Goal: Transaction & Acquisition: Purchase product/service

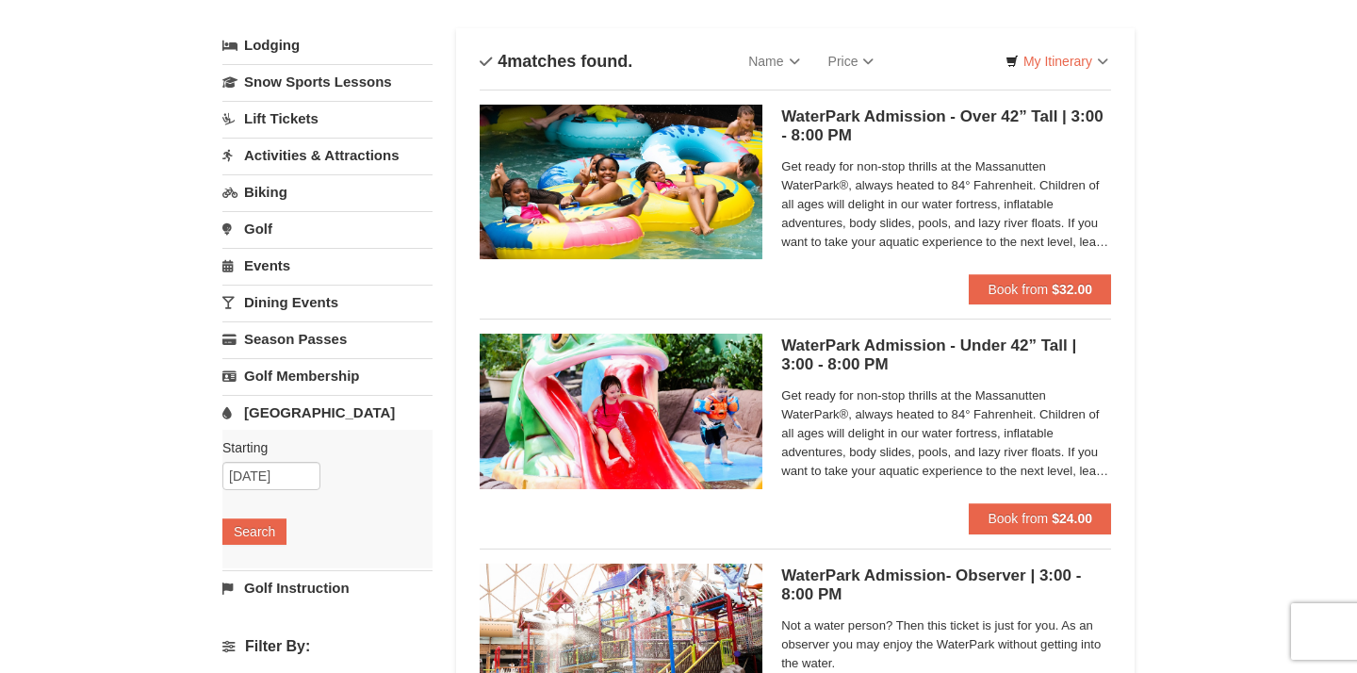
scroll to position [97, 0]
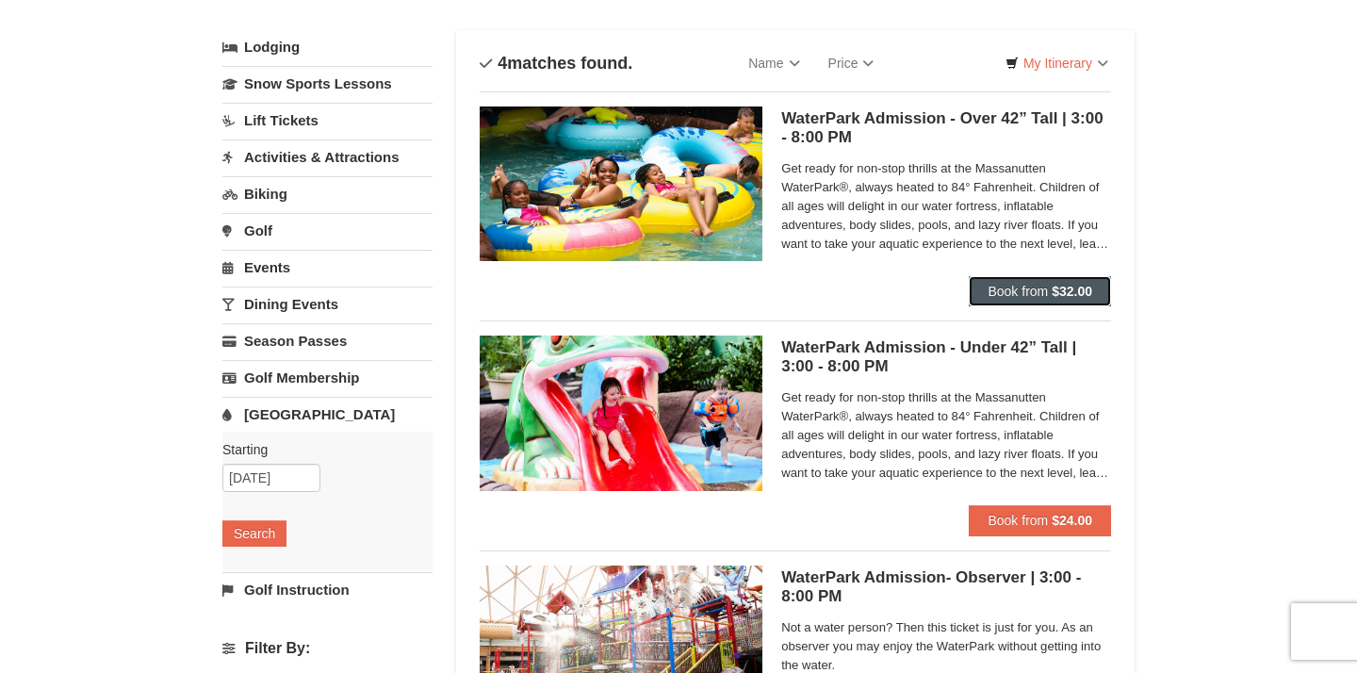
click at [992, 286] on span "Book from" at bounding box center [1017, 291] width 60 height 15
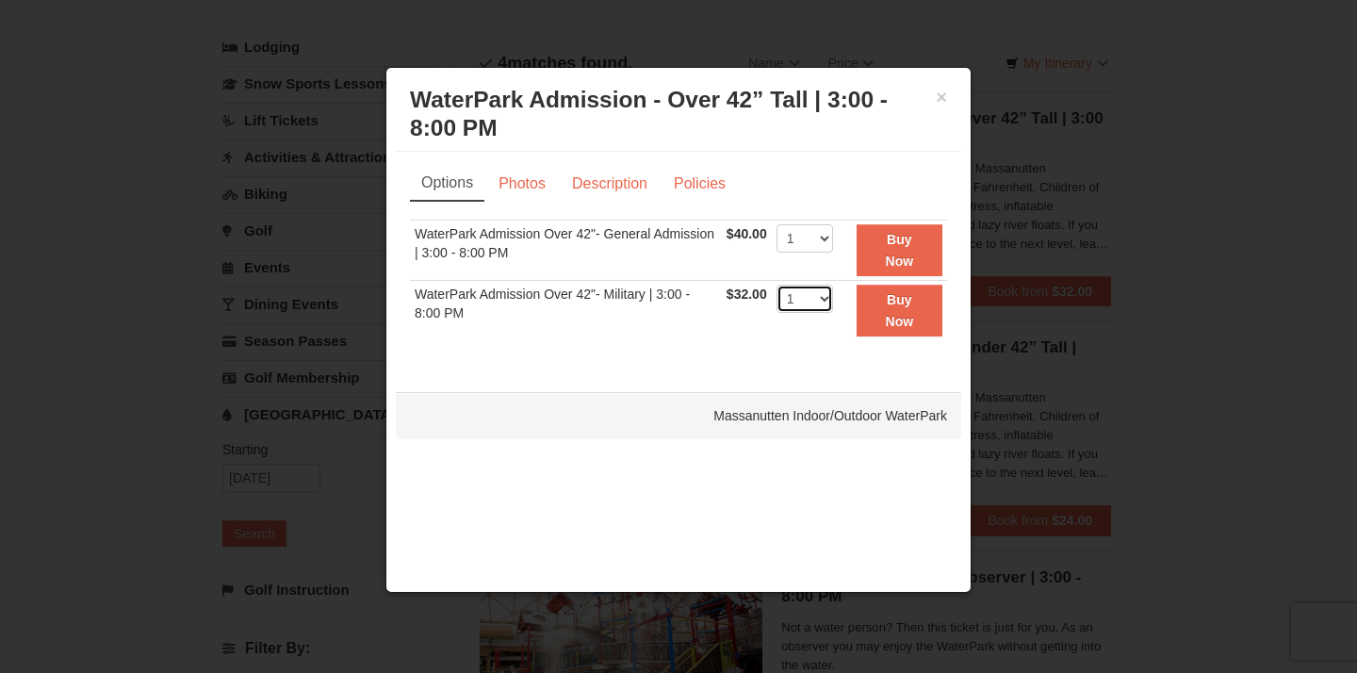
click at [799, 294] on select "1 2 3 4 5 6 7 8 9 10 11 12 13 14 15 16 17 18 19 20" at bounding box center [804, 299] width 57 height 28
select select "3"
click at [865, 318] on button "Buy Now" at bounding box center [900, 311] width 86 height 52
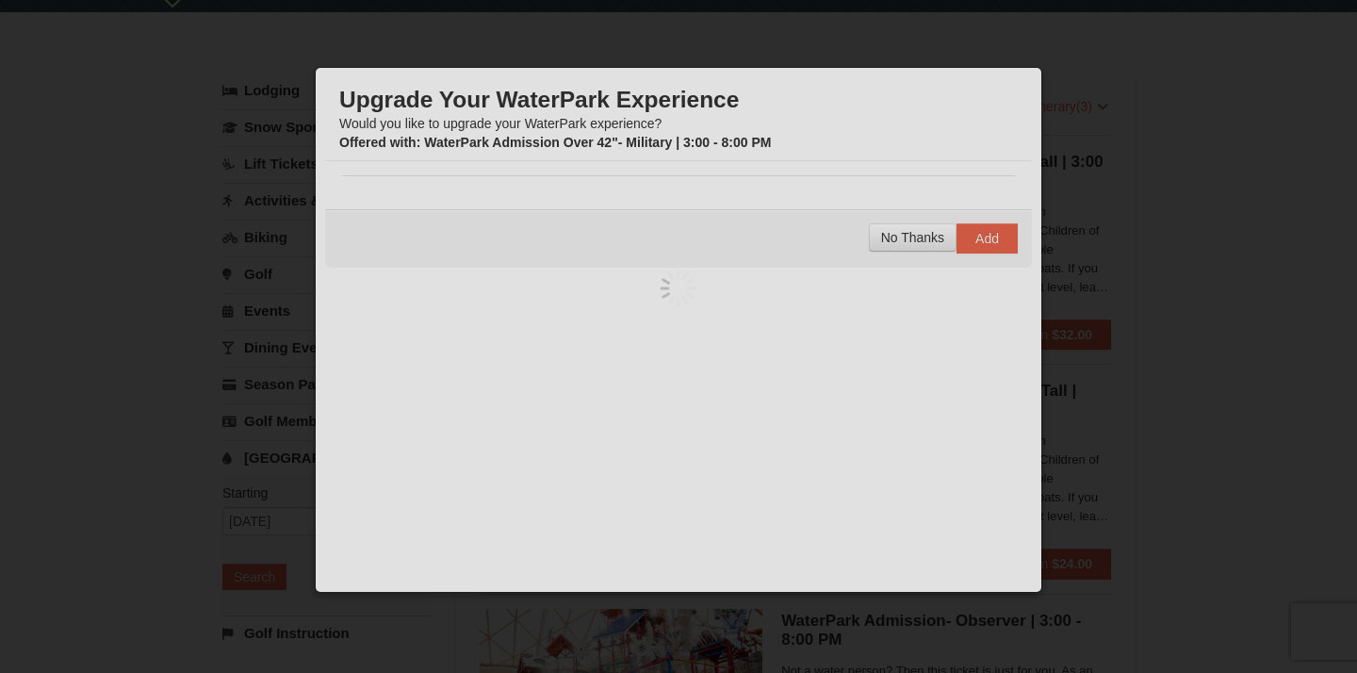
scroll to position [52, 0]
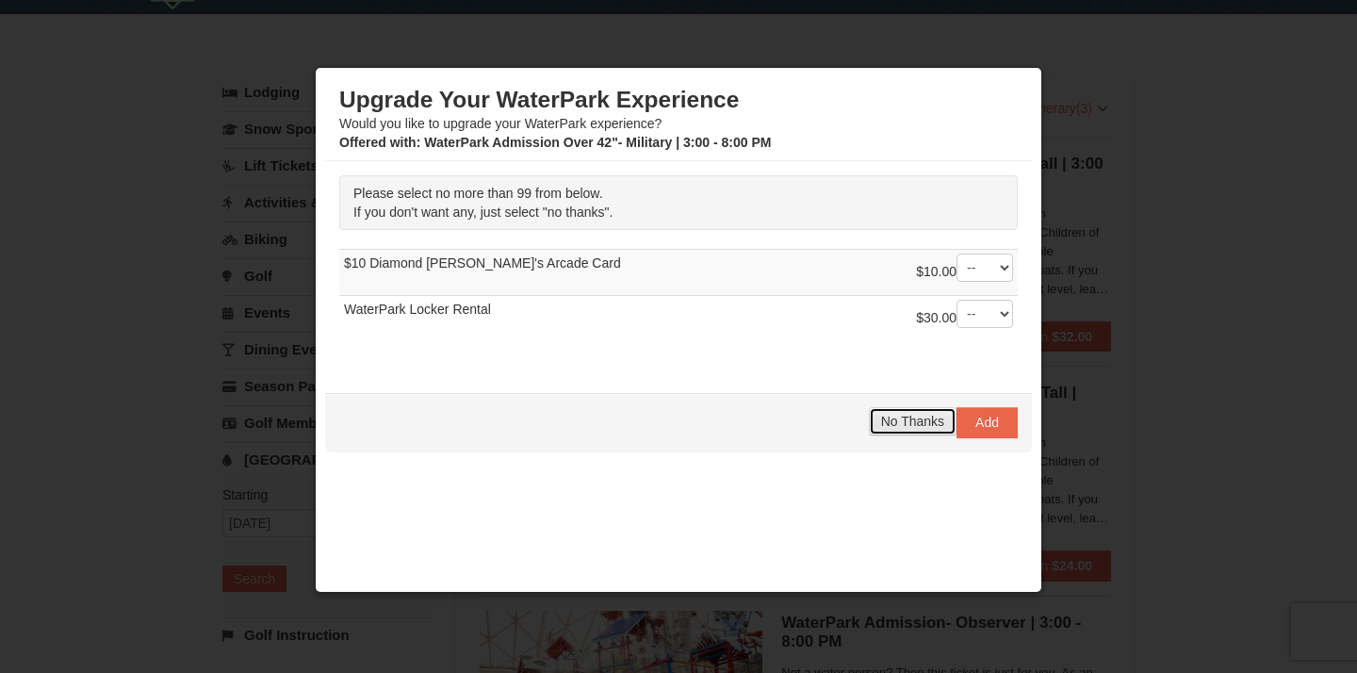
click at [937, 423] on span "No Thanks" at bounding box center [912, 421] width 63 height 15
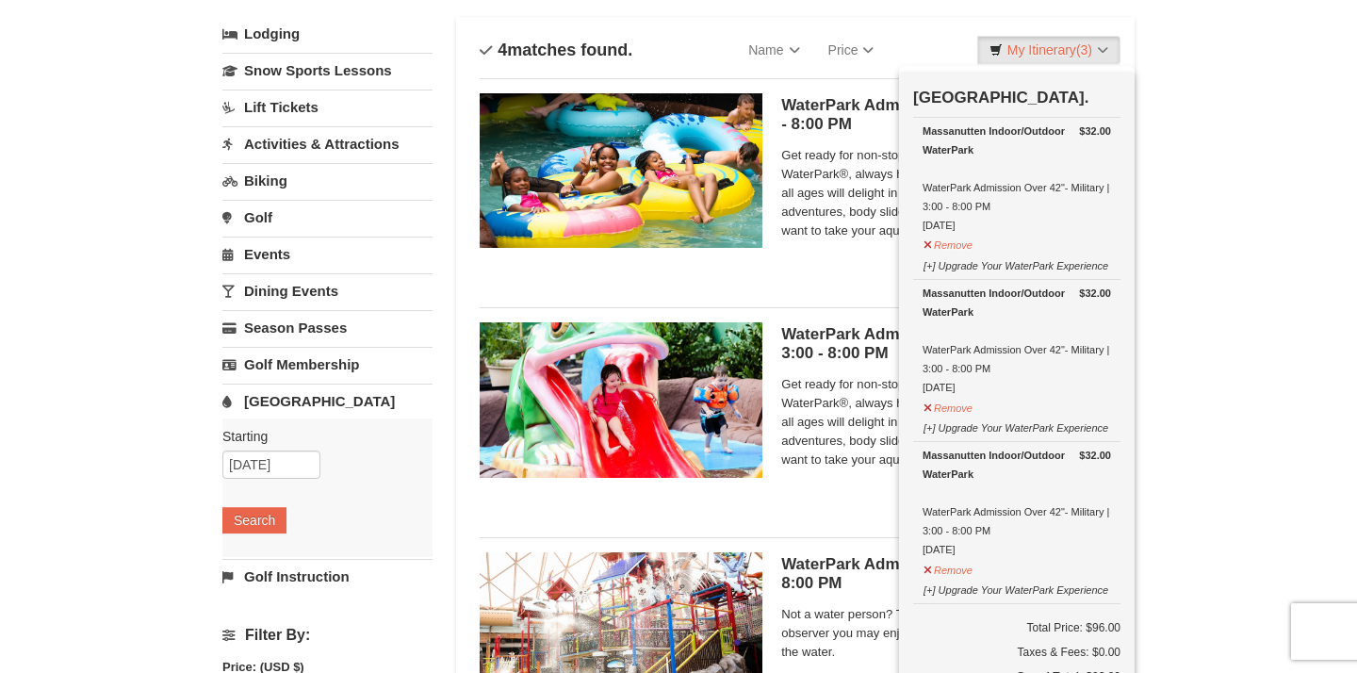
scroll to position [172, 0]
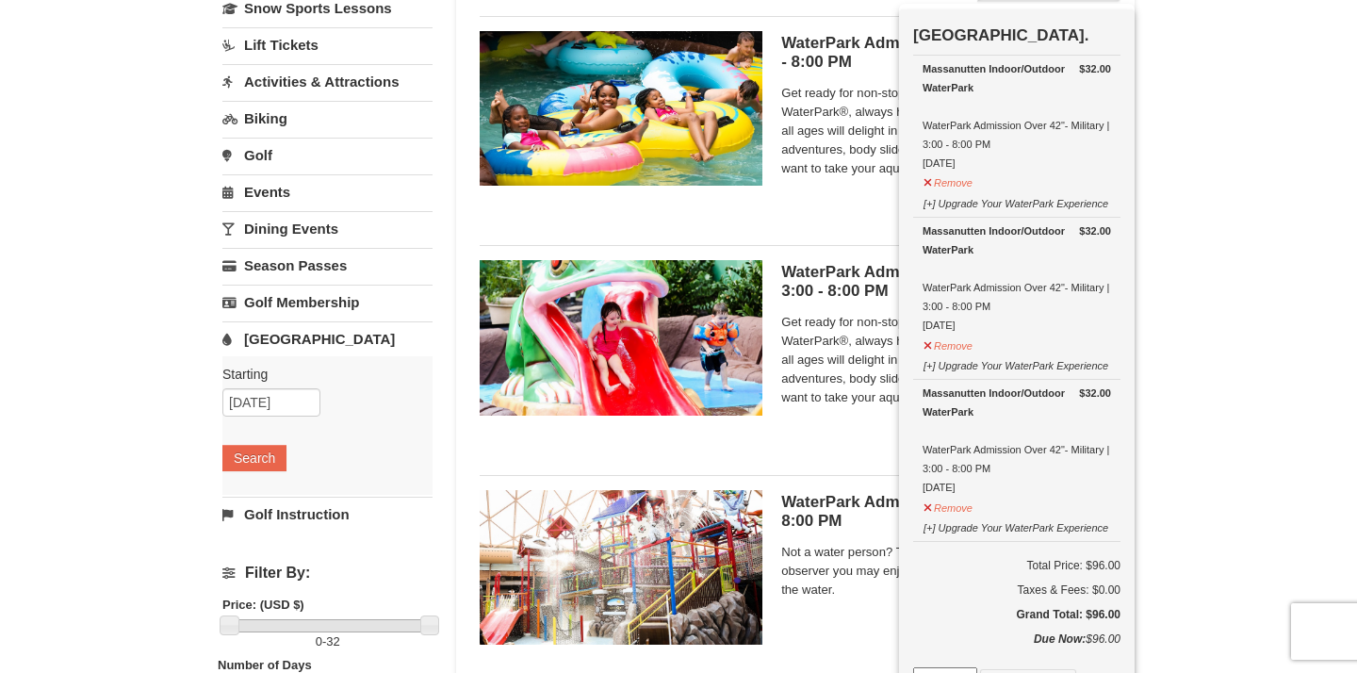
click at [827, 441] on div "WaterPark Admission - Under 42” Tall | 3:00 - 8:00 PM Massanutten Indoor/Outdoo…" at bounding box center [795, 344] width 631 height 199
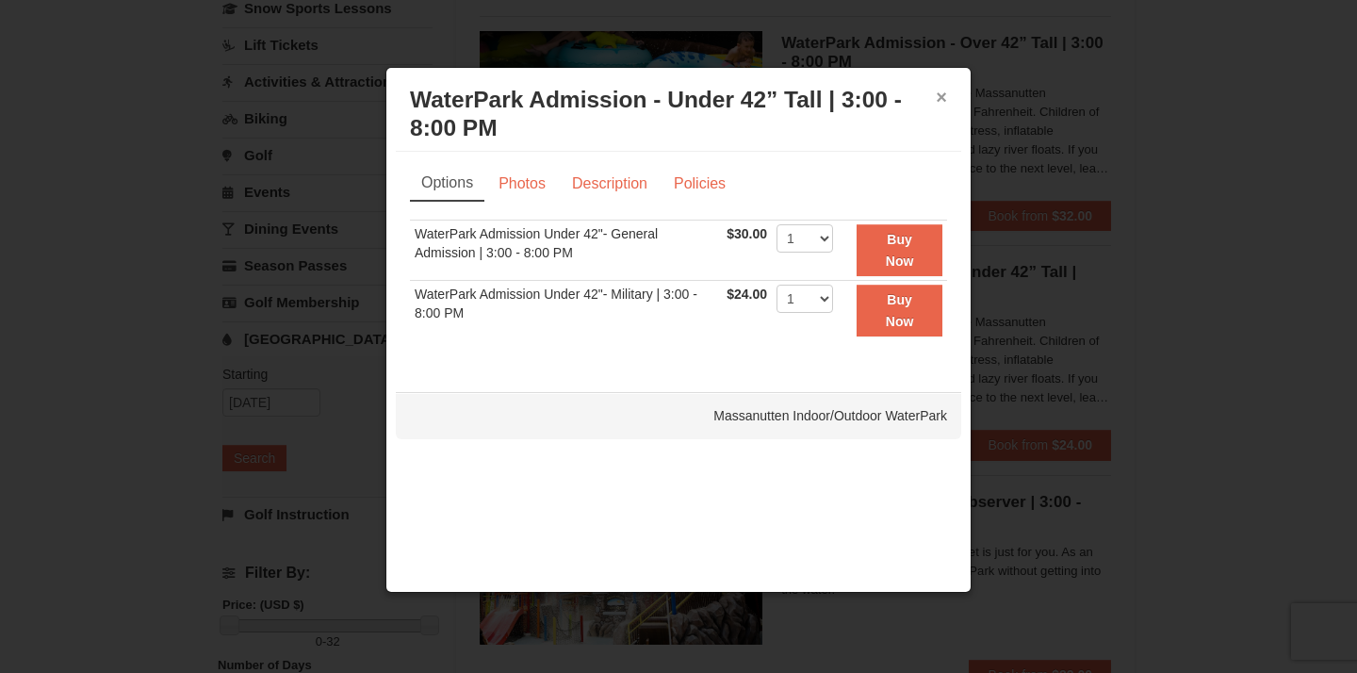
click at [942, 95] on button "×" at bounding box center [941, 97] width 11 height 19
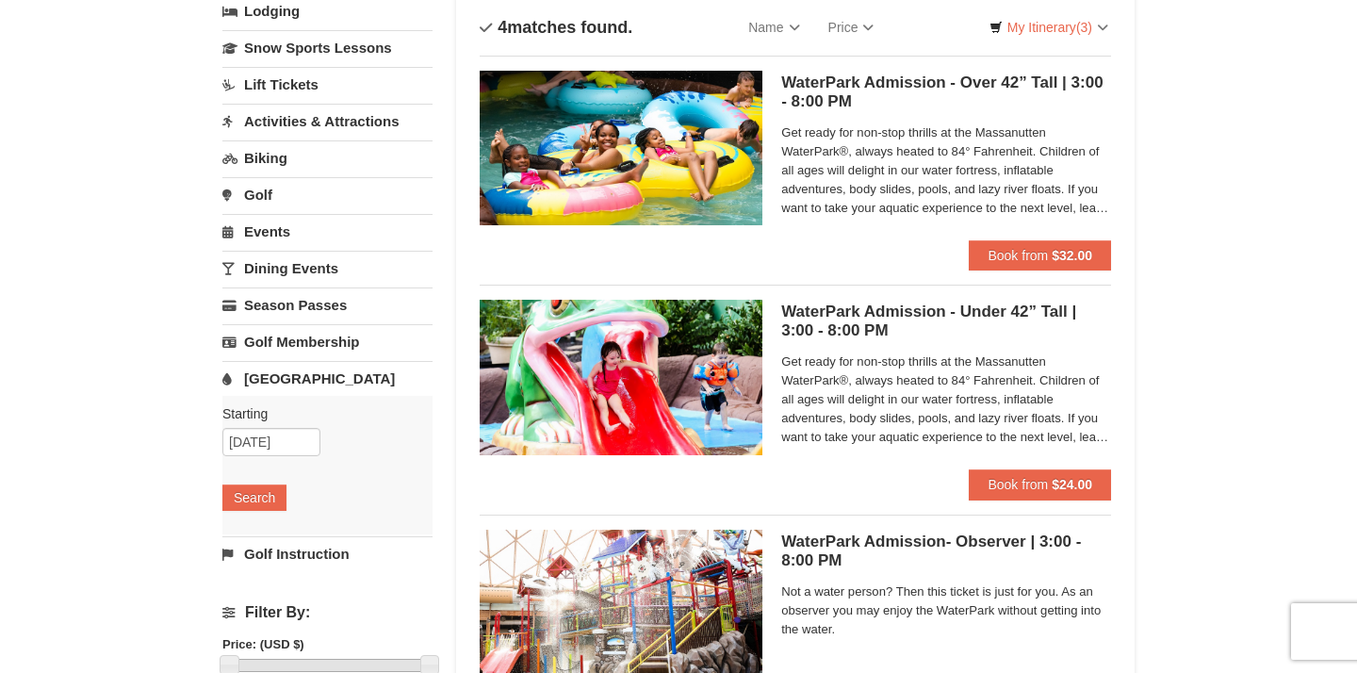
scroll to position [148, 0]
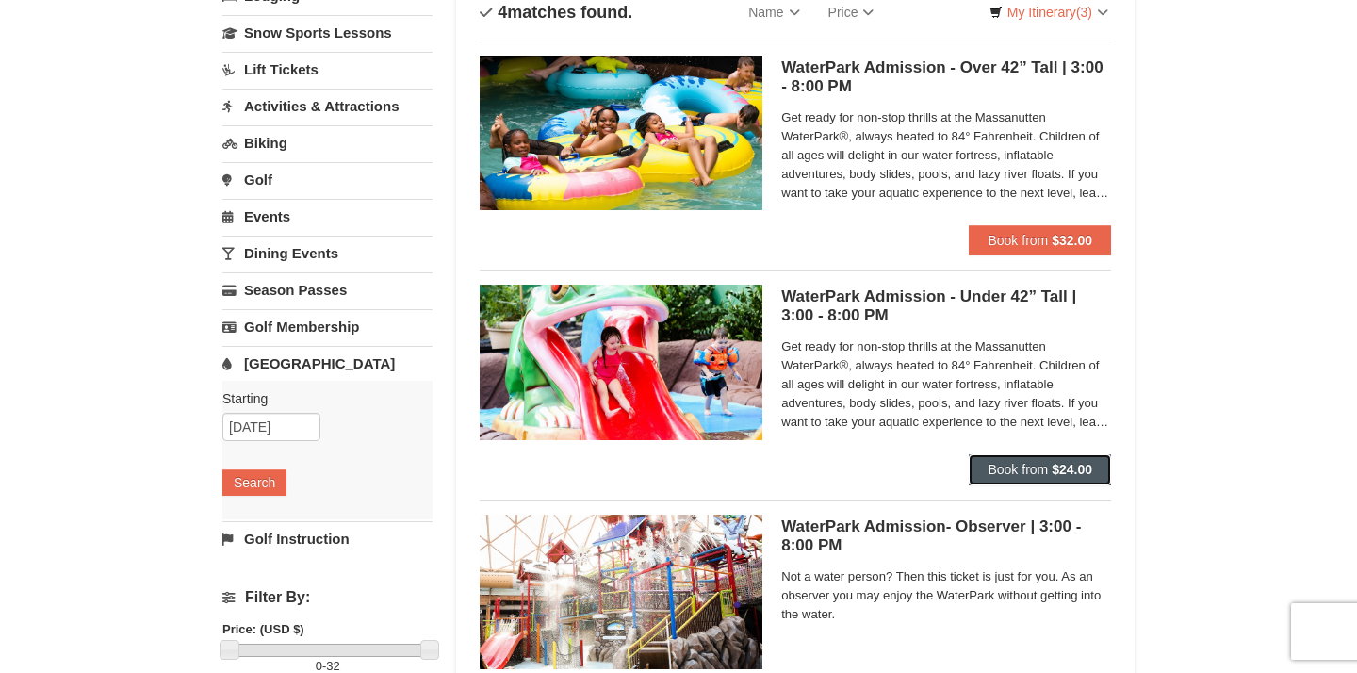
click at [1016, 457] on button "Book from $24.00" at bounding box center [1040, 469] width 142 height 30
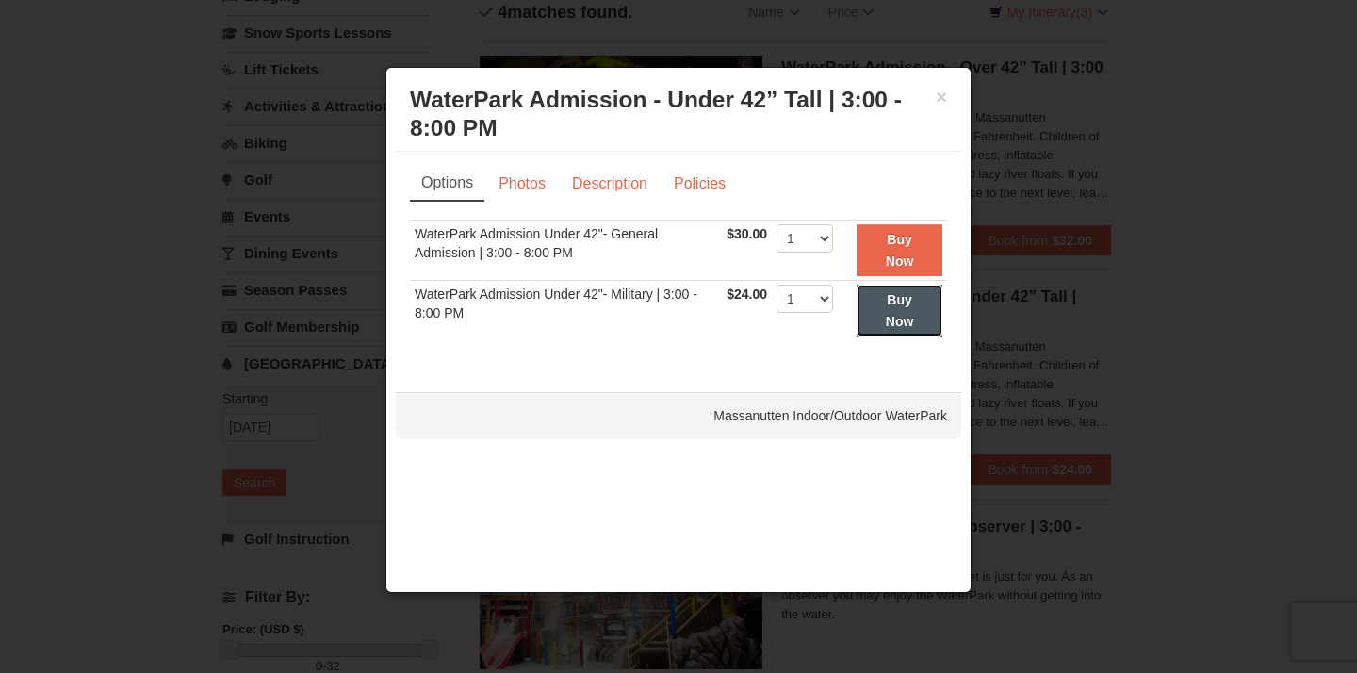
click at [873, 331] on button "Buy Now" at bounding box center [900, 311] width 86 height 52
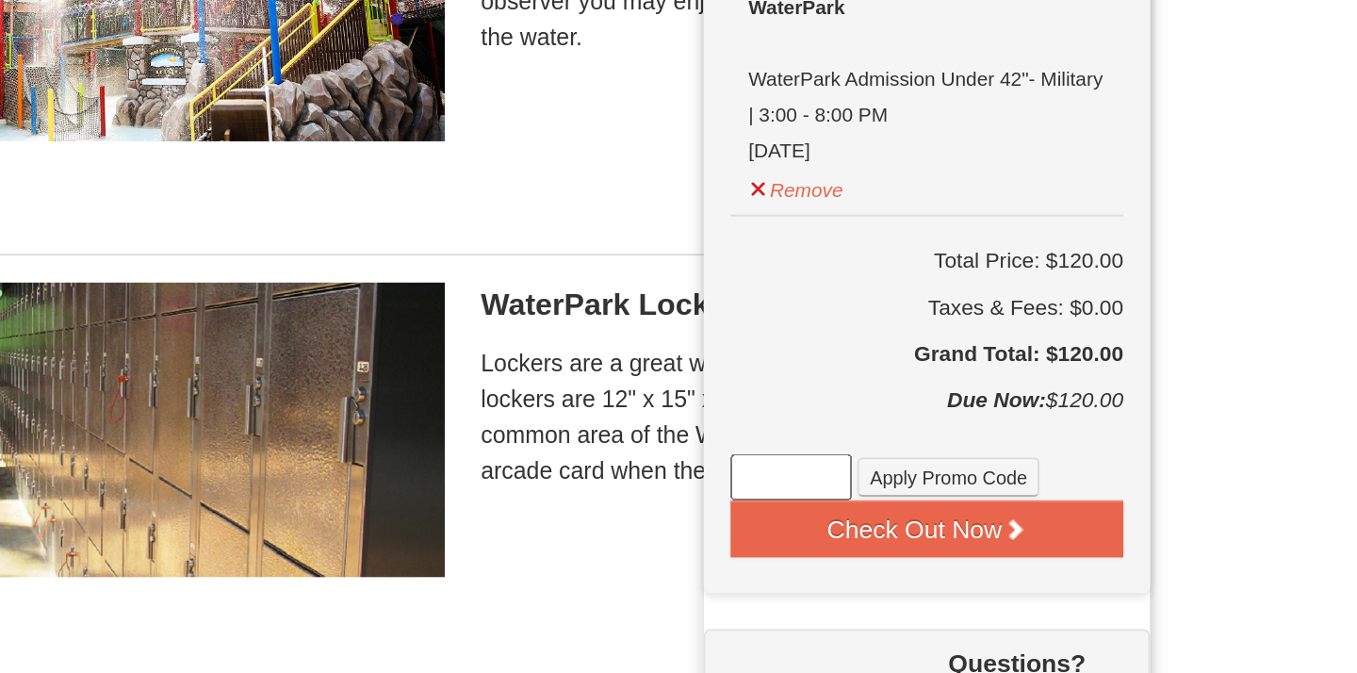
scroll to position [427, 0]
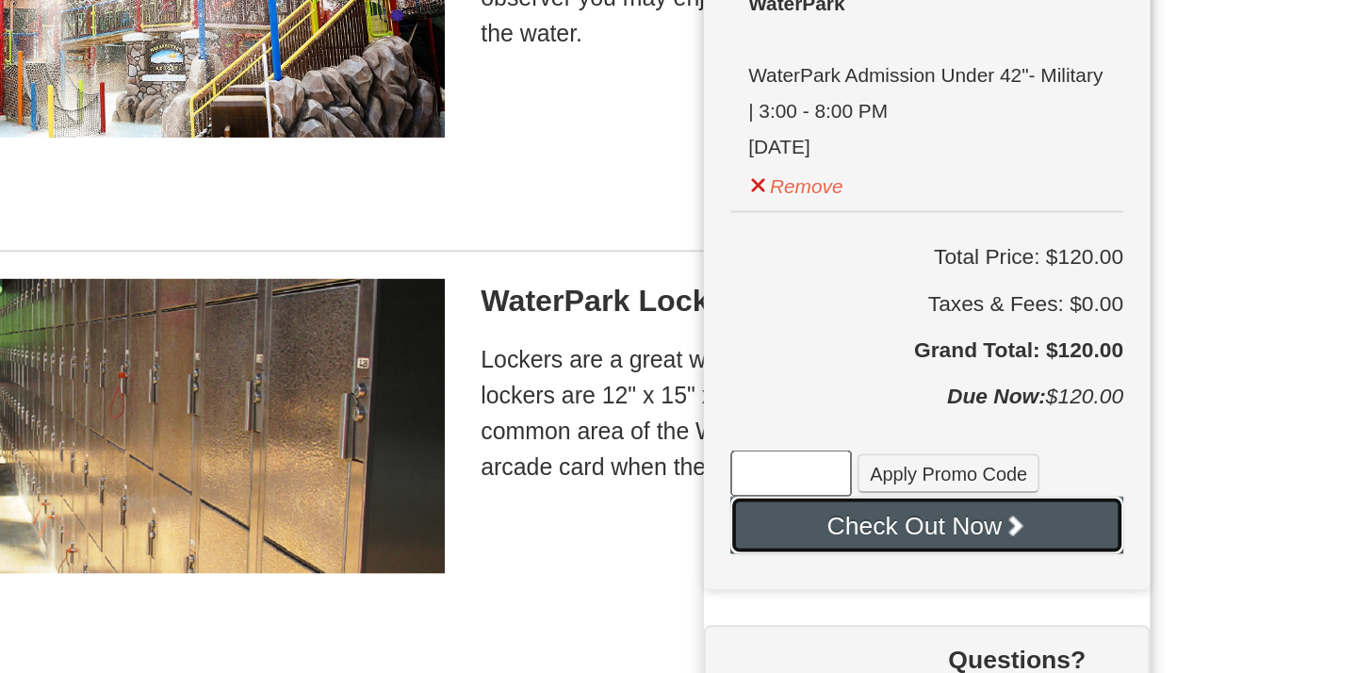
click at [1029, 587] on button "Check Out Now" at bounding box center [1016, 594] width 207 height 30
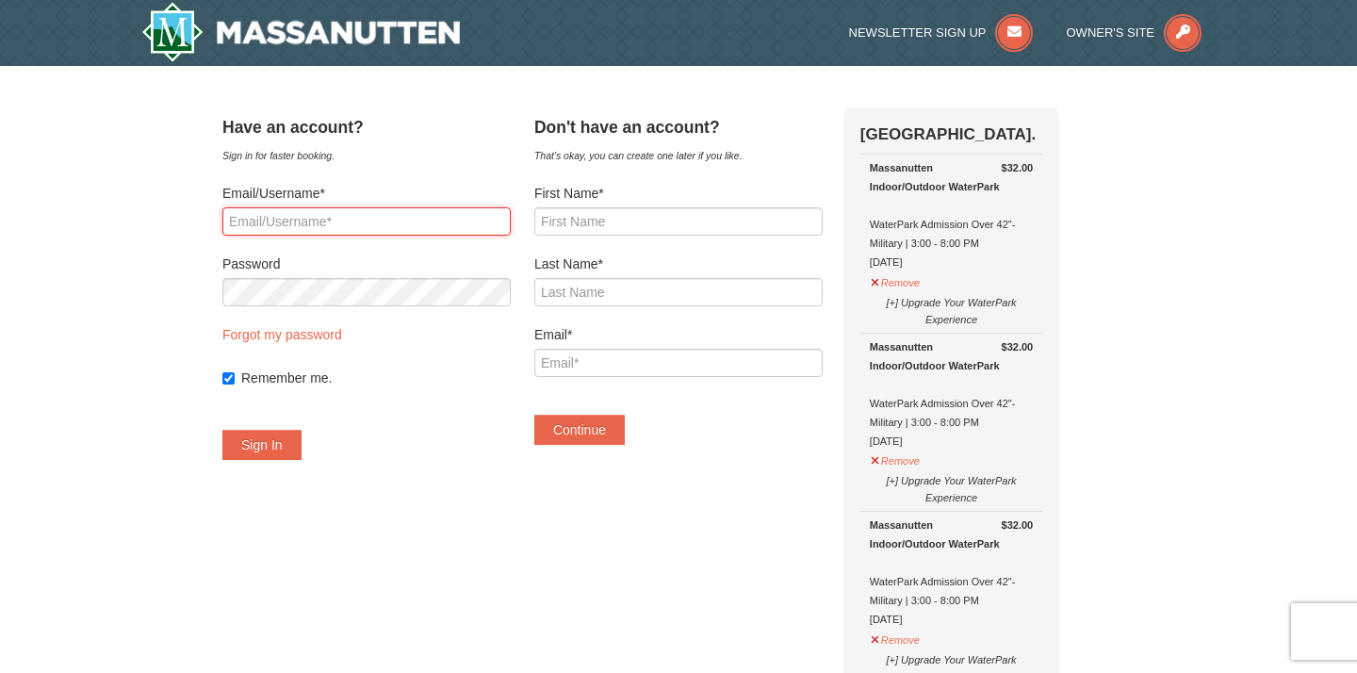
click at [461, 213] on input "Email/Username*" at bounding box center [366, 221] width 288 height 28
type input "saldanaguerra21@gmail.com"
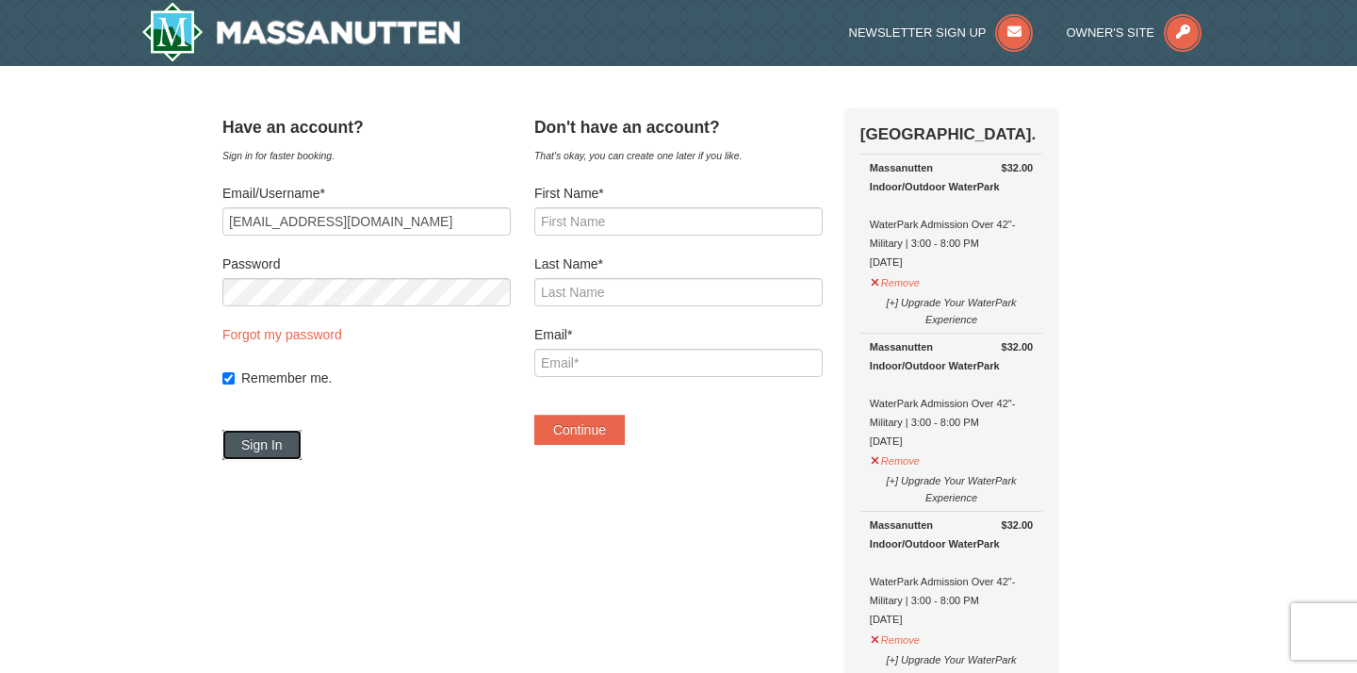
click at [302, 439] on button "Sign In" at bounding box center [261, 445] width 79 height 30
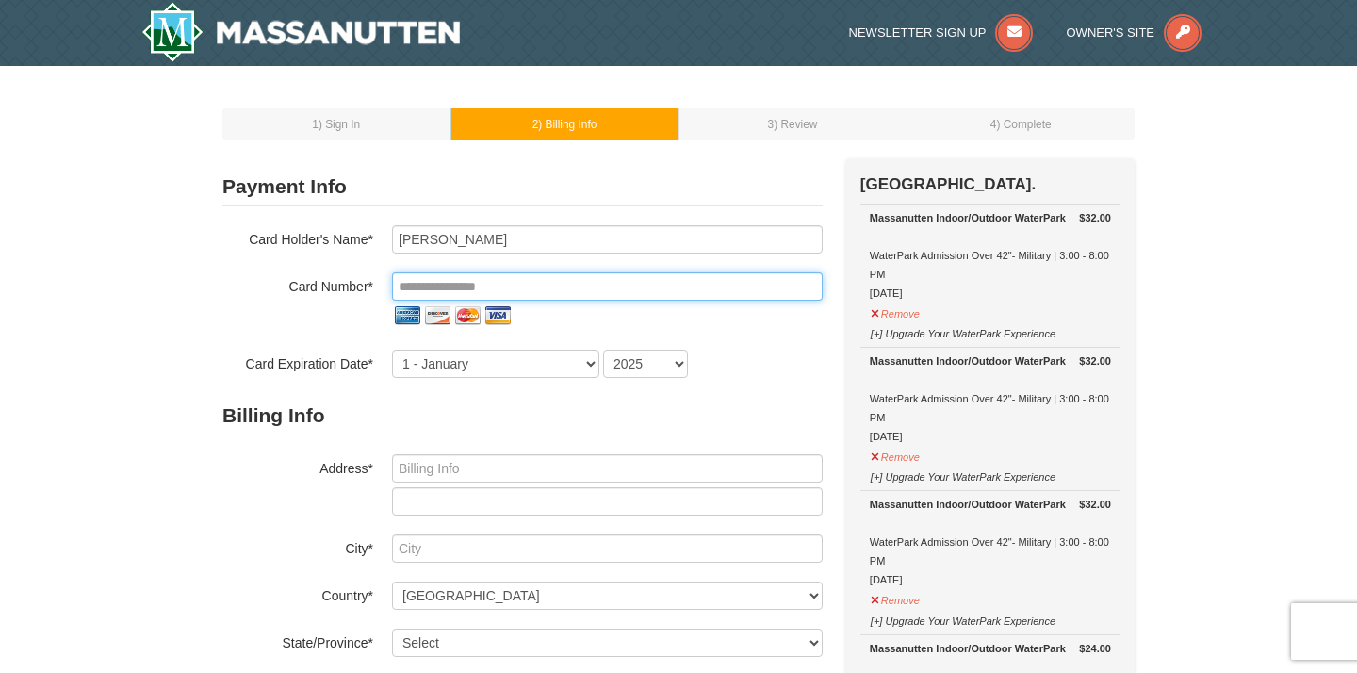
click at [495, 286] on input "tel" at bounding box center [607, 286] width 431 height 28
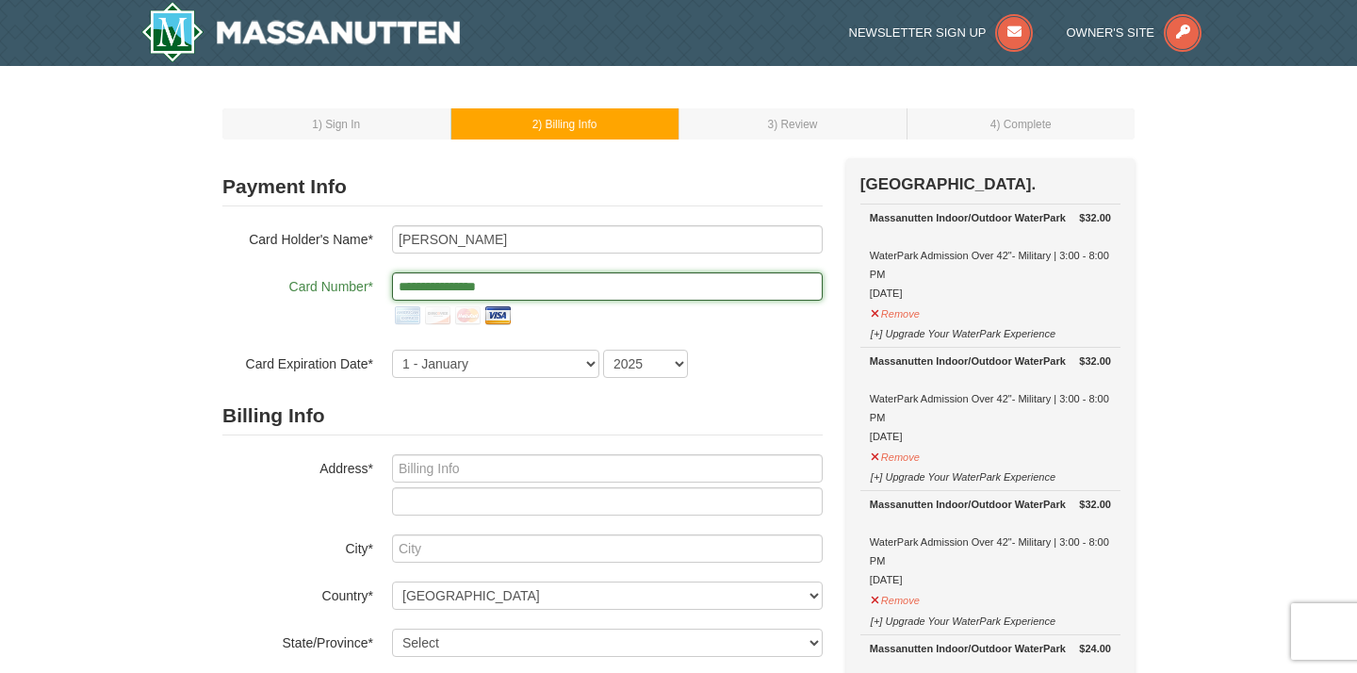
type input "**********"
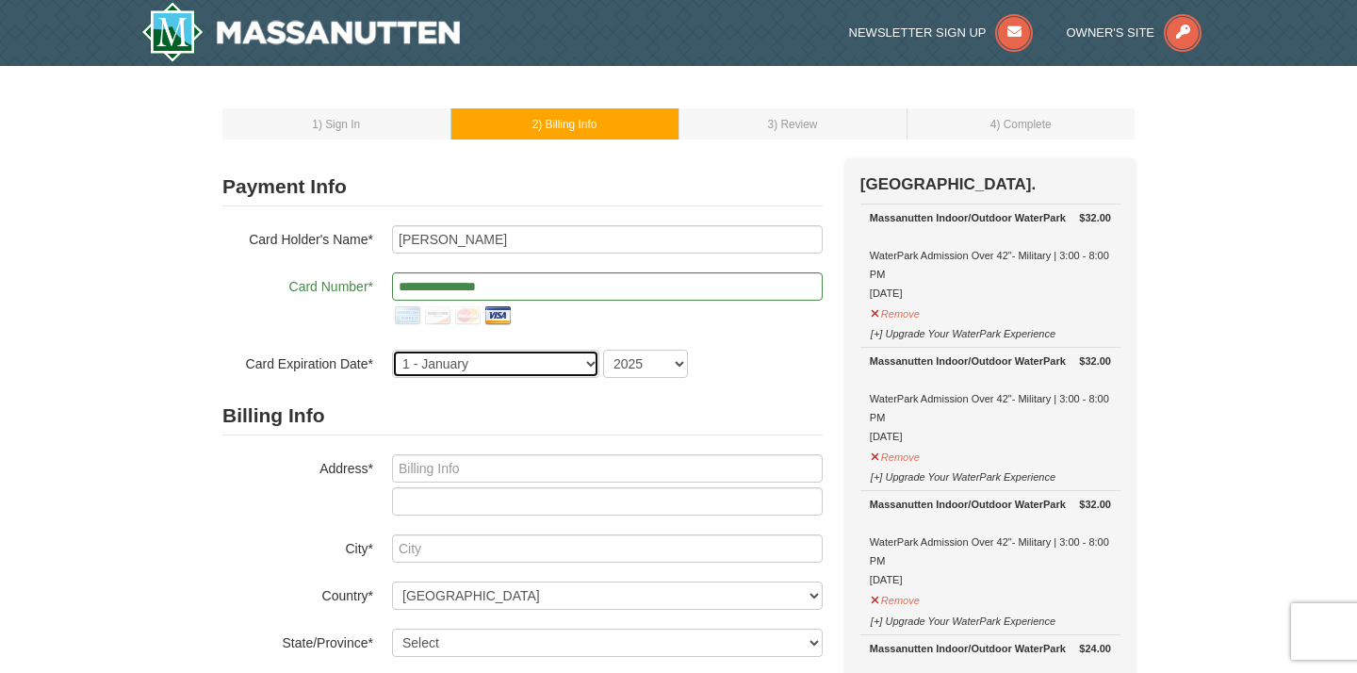
click at [428, 352] on select "1 - January 2 - February 3 - March 4 - April 5 - May 6 - June 7 - July 8 - Augu…" at bounding box center [495, 364] width 207 height 28
select select "4"
click at [616, 363] on select "2025 2026 2027 2028 2029 2030 2031 2032 2033 2034" at bounding box center [645, 364] width 85 height 28
select select "2029"
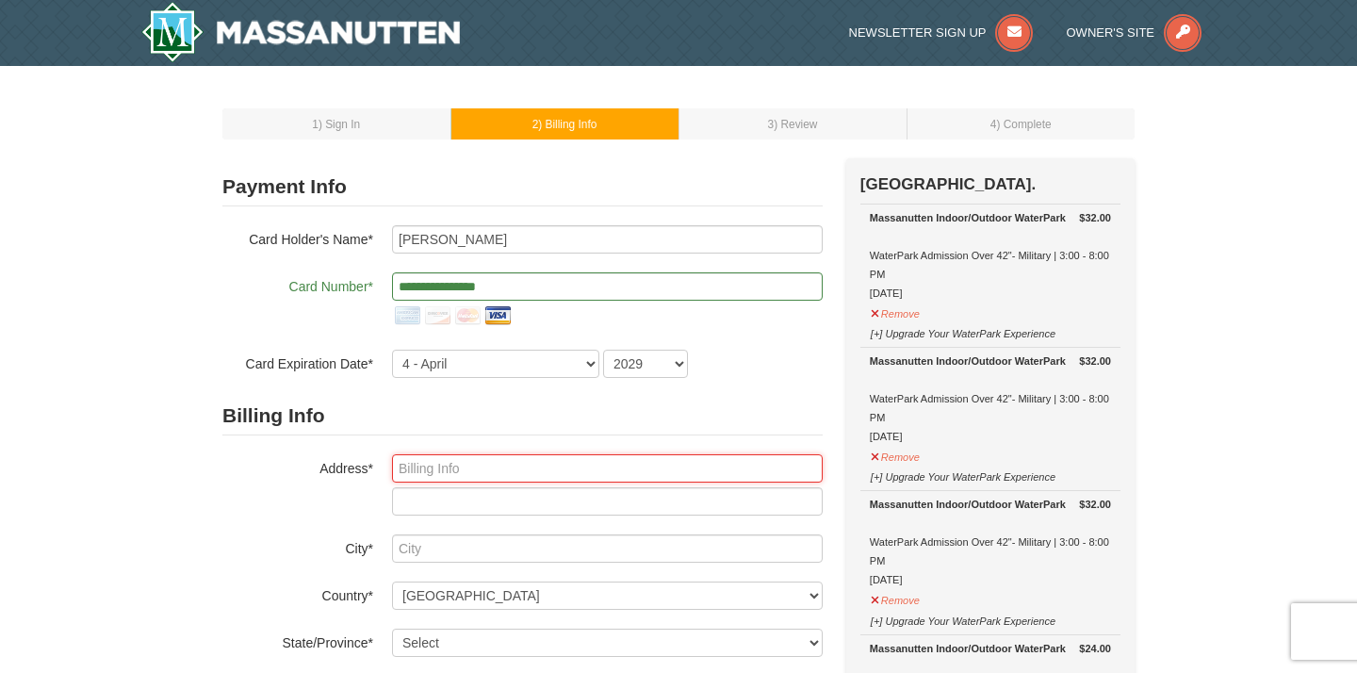
click at [628, 474] on input "text" at bounding box center [607, 468] width 431 height 28
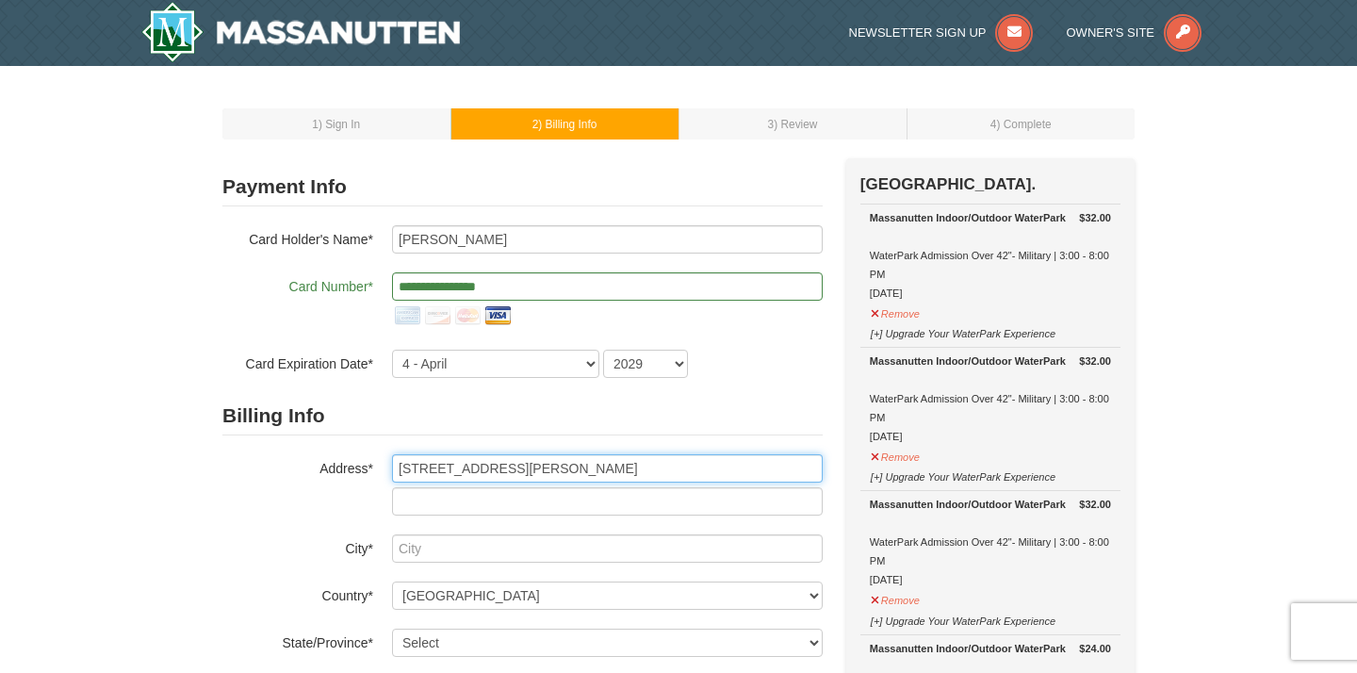
type input "[STREET_ADDRESS][PERSON_NAME]"
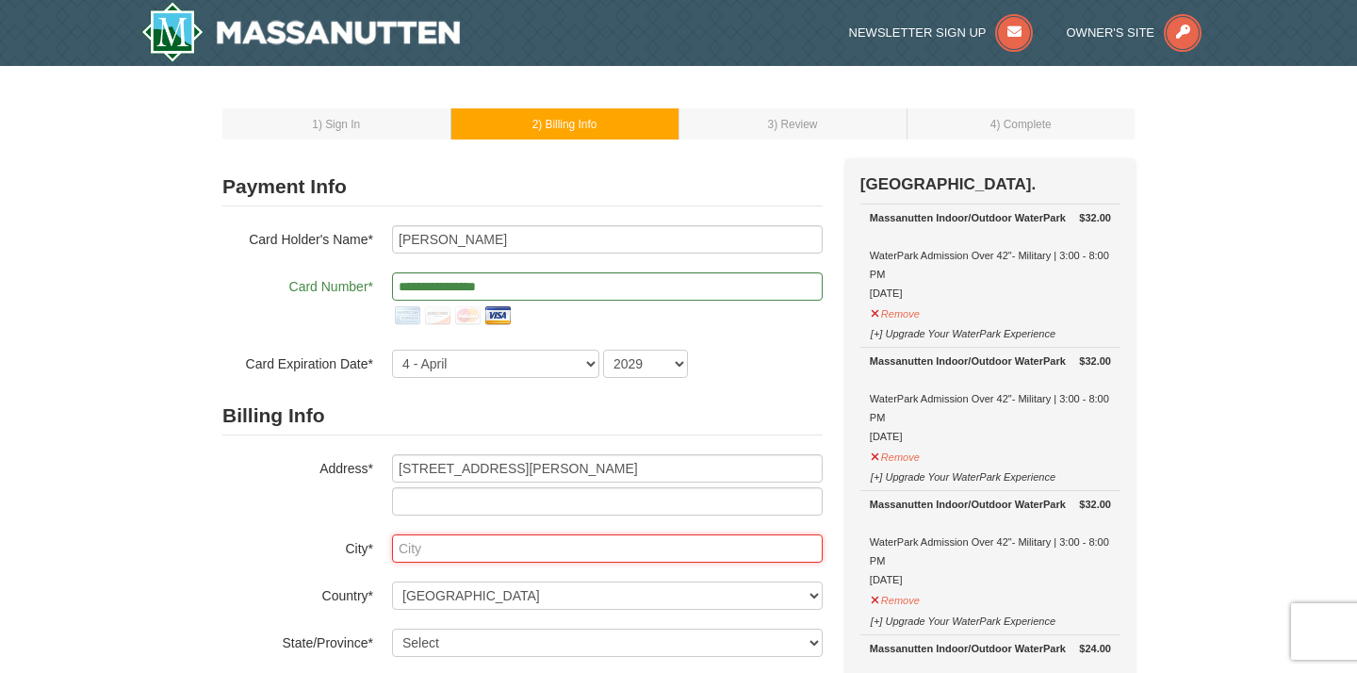
click at [598, 539] on input "text" at bounding box center [607, 548] width 431 height 28
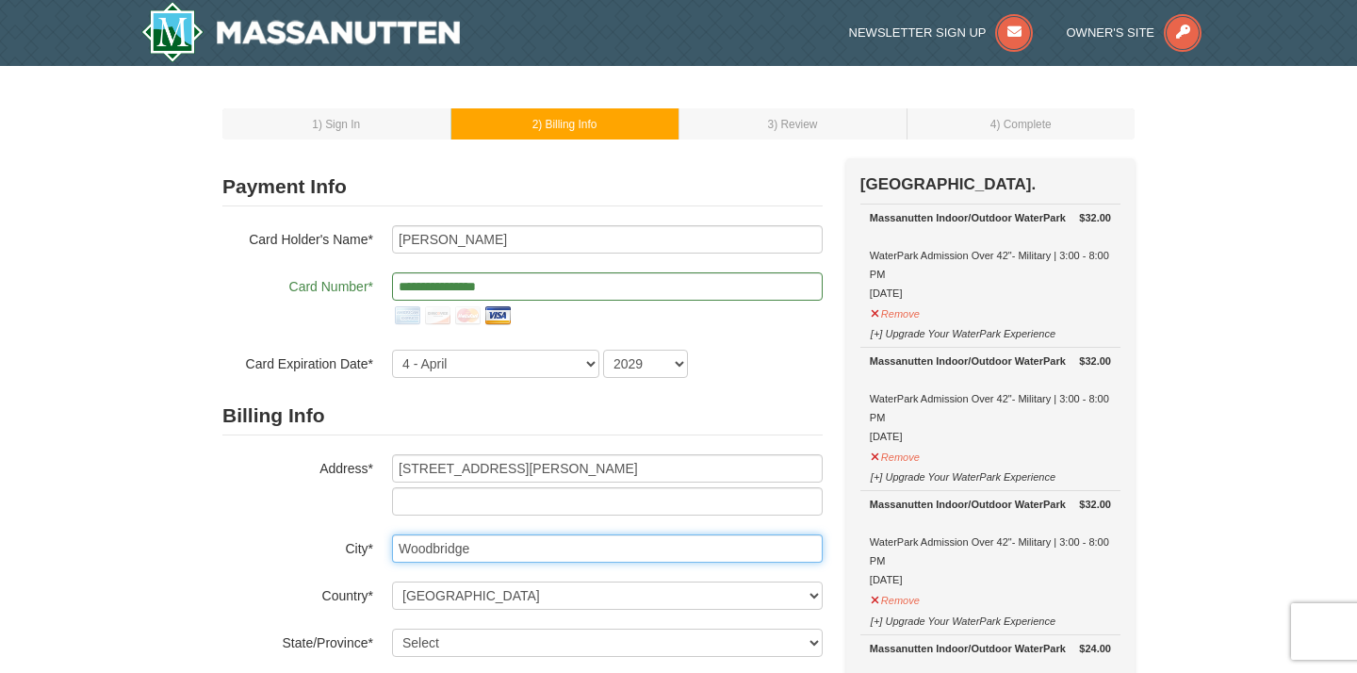
type input "Woodbridge"
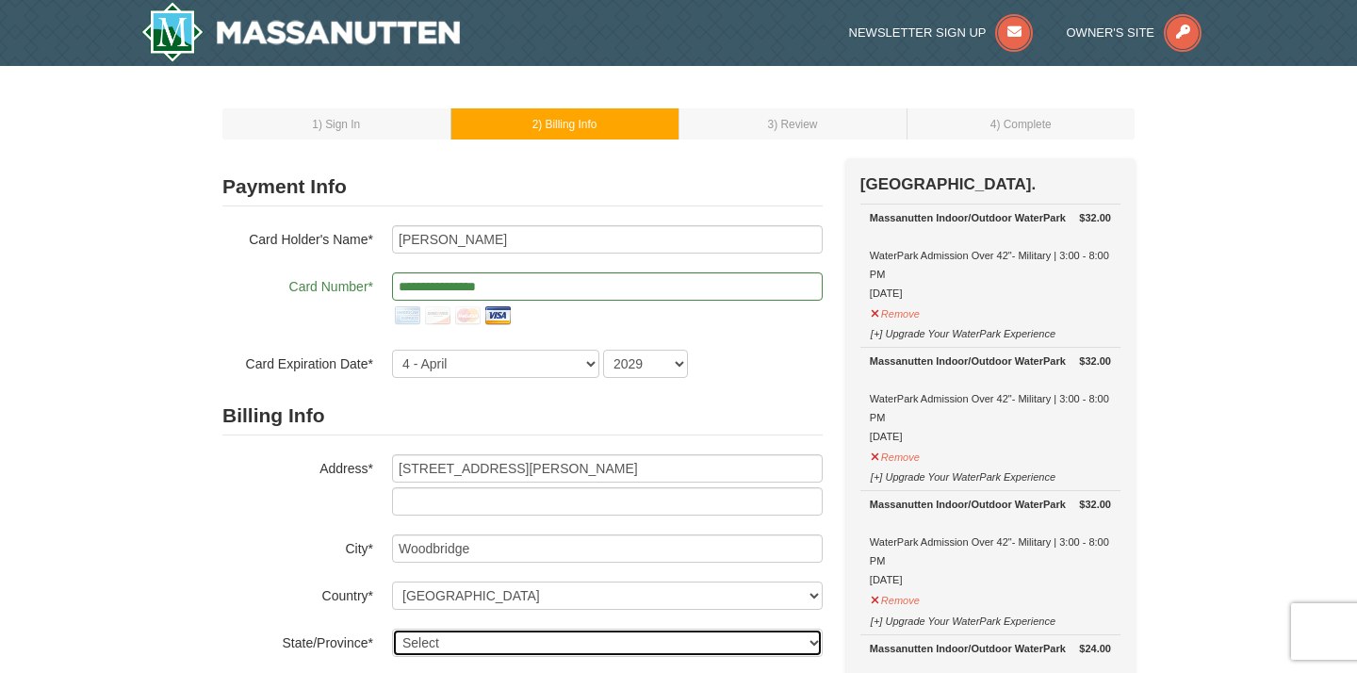
click at [519, 641] on select "Select Alabama Alaska American Samoa Arizona Arkansas California Colorado Conne…" at bounding box center [607, 642] width 431 height 28
select select "VA"
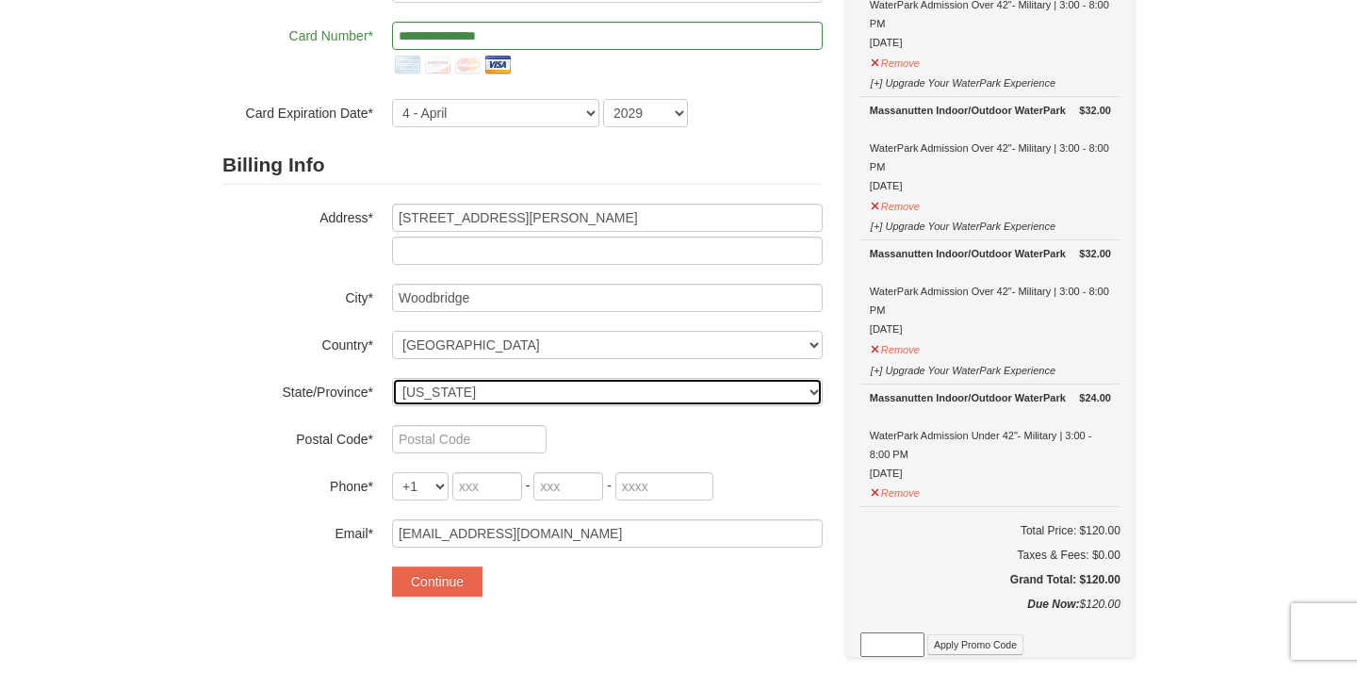
scroll to position [252, 0]
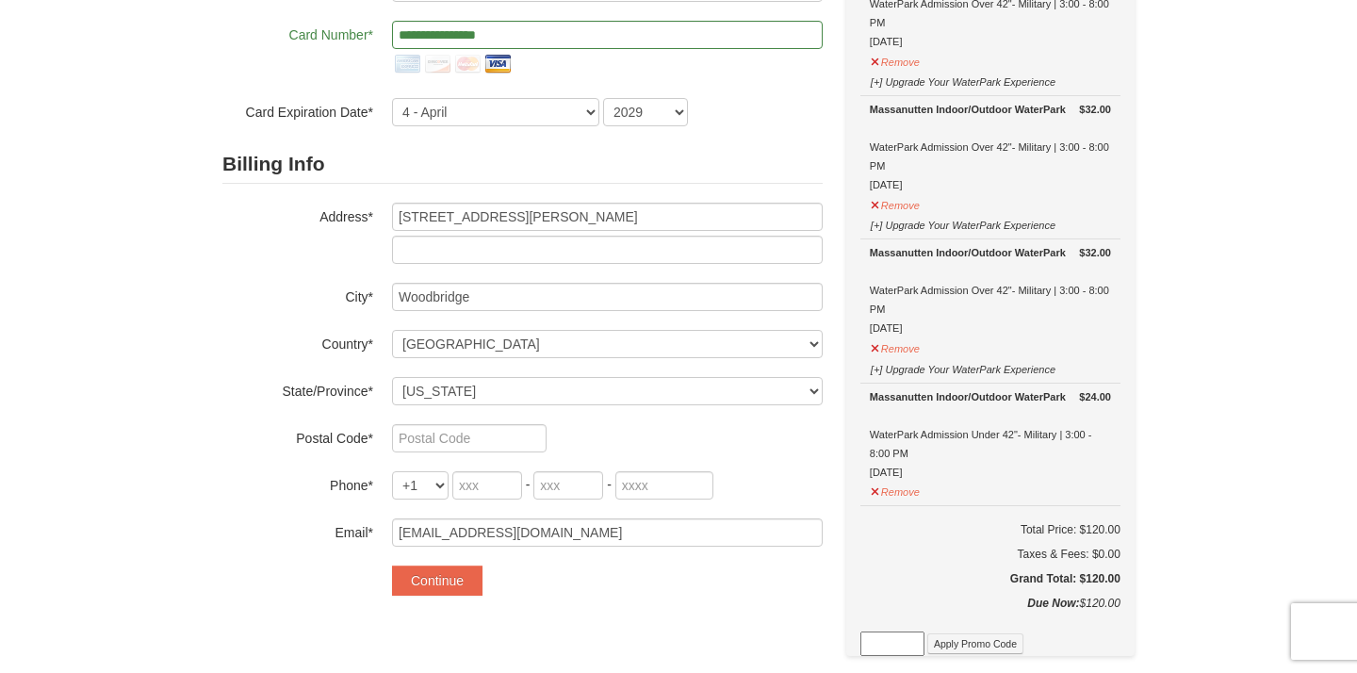
click at [451, 416] on div "Billing Info Address* 2558 Miranda Ct City* Woodbridge Country* ----- Select --…" at bounding box center [522, 345] width 600 height 401
click at [451, 426] on input "text" at bounding box center [469, 438] width 155 height 28
type input "22191"
click at [477, 478] on input "tel" at bounding box center [487, 485] width 70 height 28
type input "571"
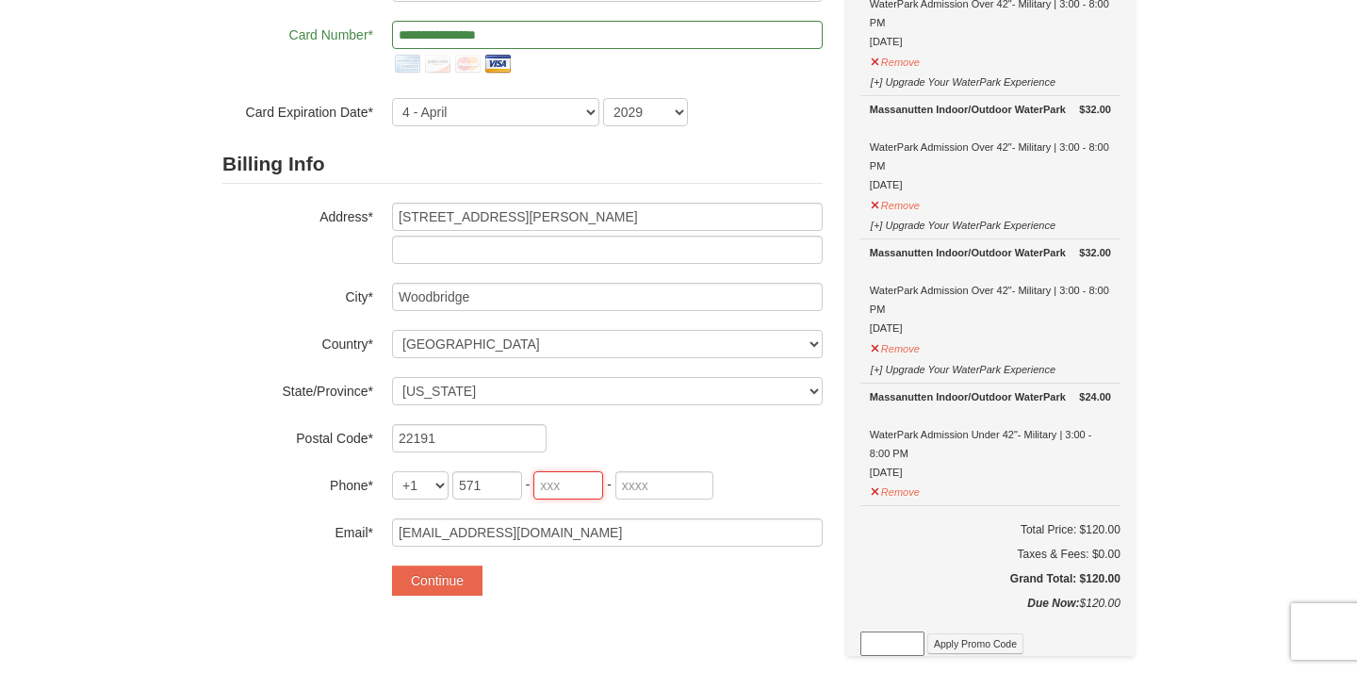
click at [548, 490] on input "tel" at bounding box center [568, 485] width 70 height 28
type input "572"
click at [629, 497] on input "tel" at bounding box center [664, 485] width 98 height 28
type input "5645"
click at [480, 588] on button "Continue" at bounding box center [437, 580] width 90 height 30
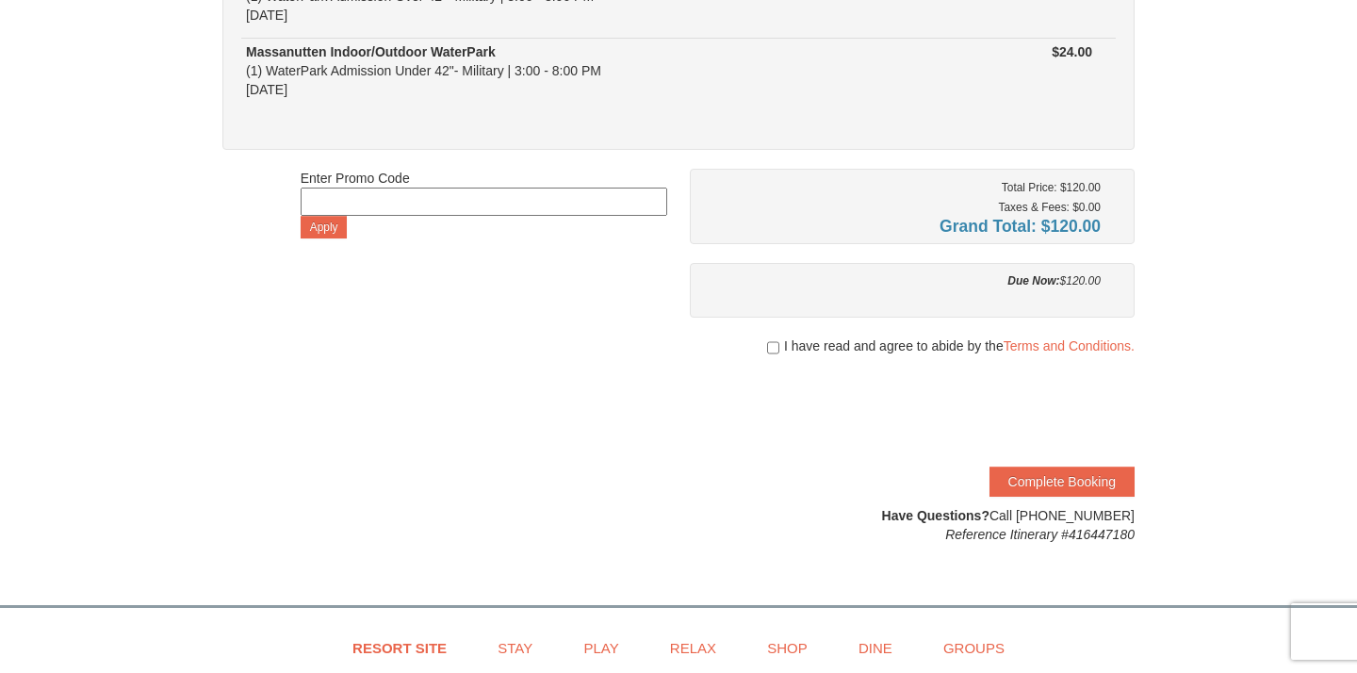
scroll to position [448, 0]
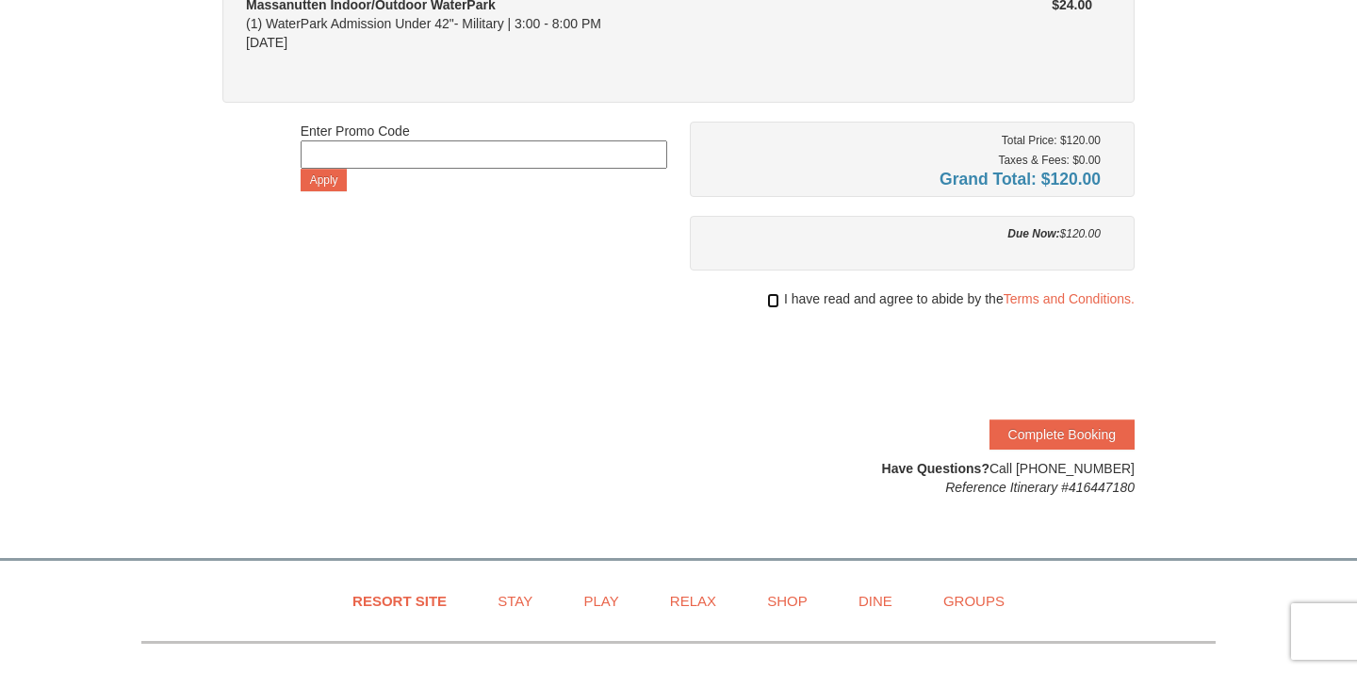
click at [773, 302] on input "checkbox" at bounding box center [773, 300] width 12 height 15
checkbox input "true"
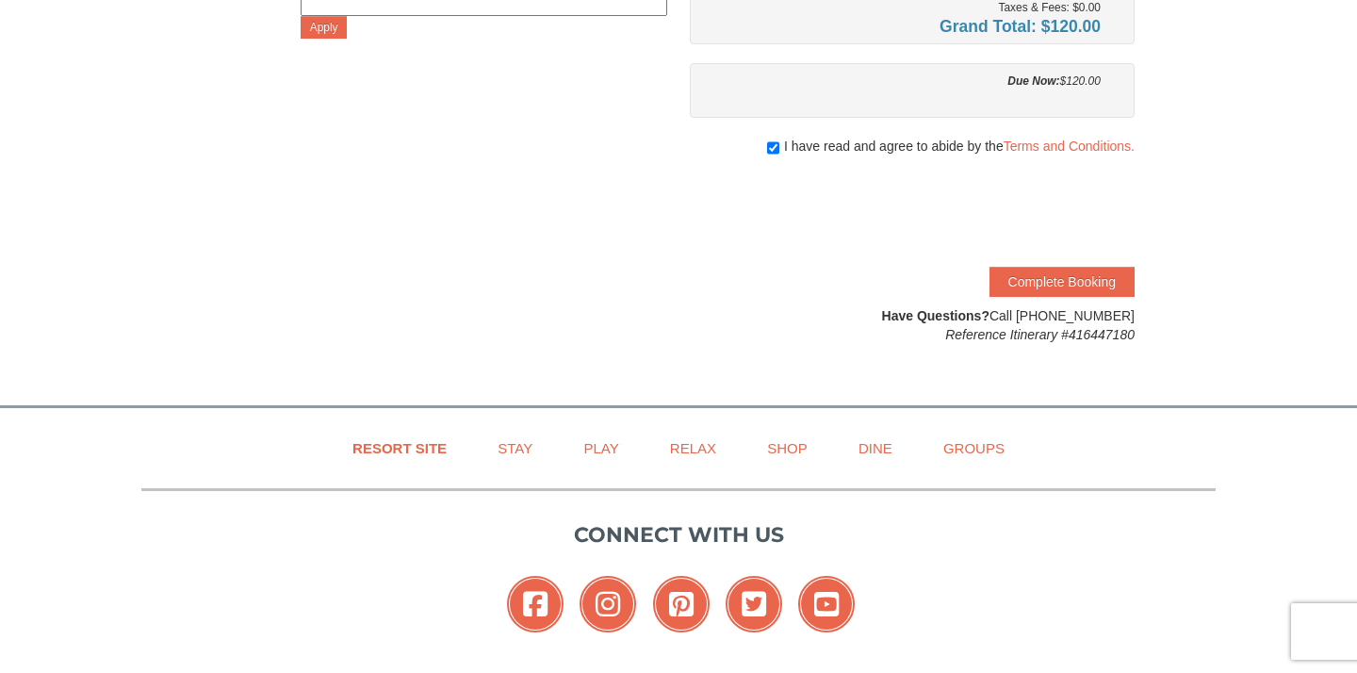
scroll to position [675, 0]
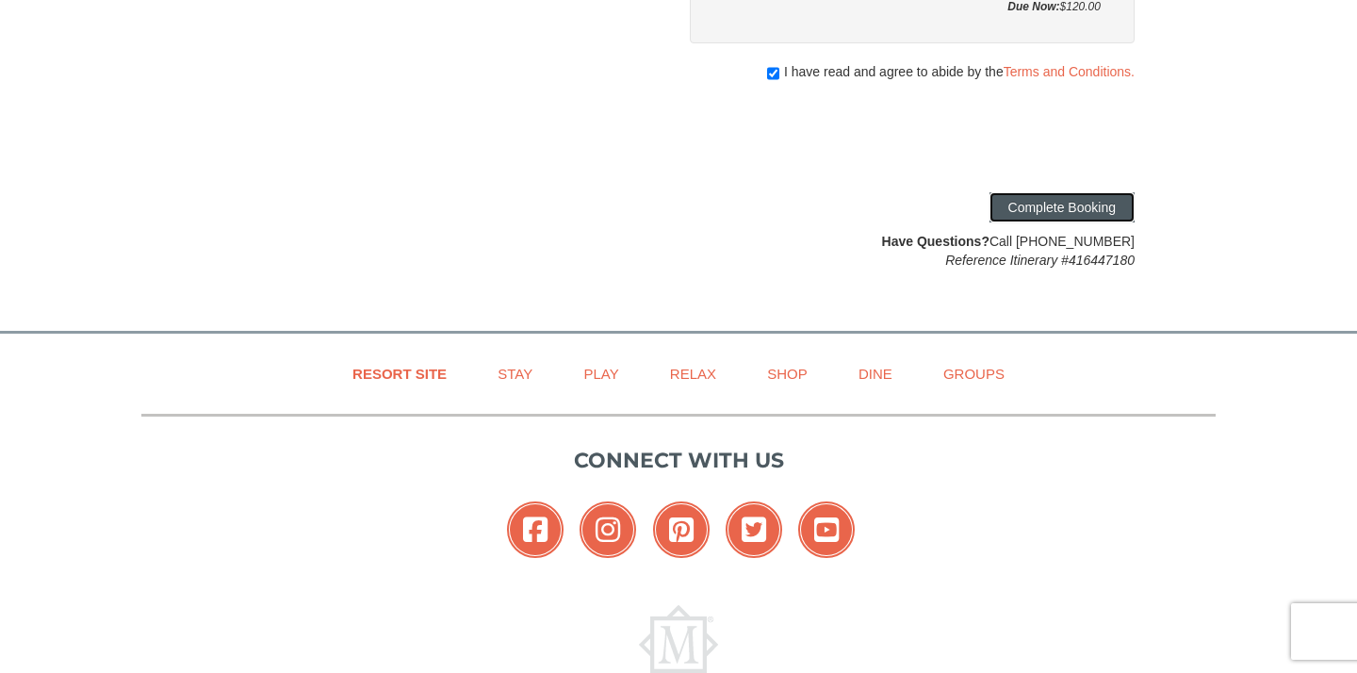
click at [1025, 210] on button "Complete Booking" at bounding box center [1061, 207] width 145 height 30
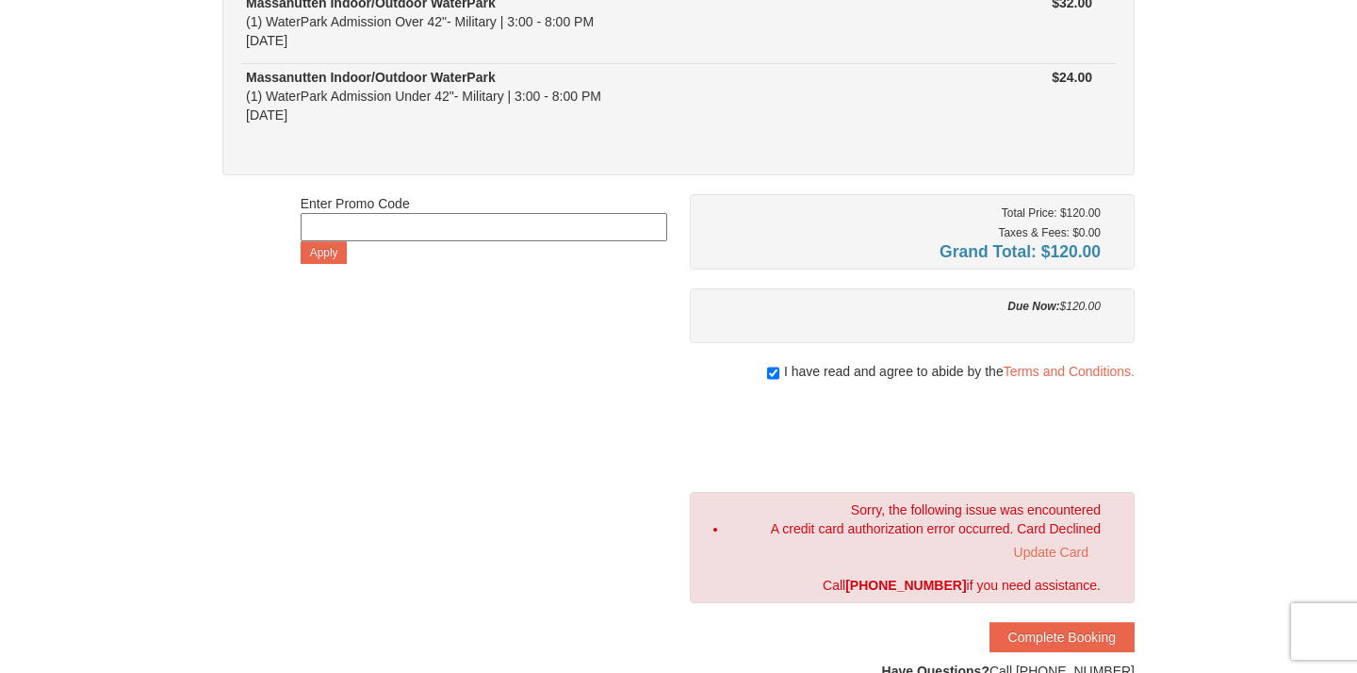
scroll to position [0, 0]
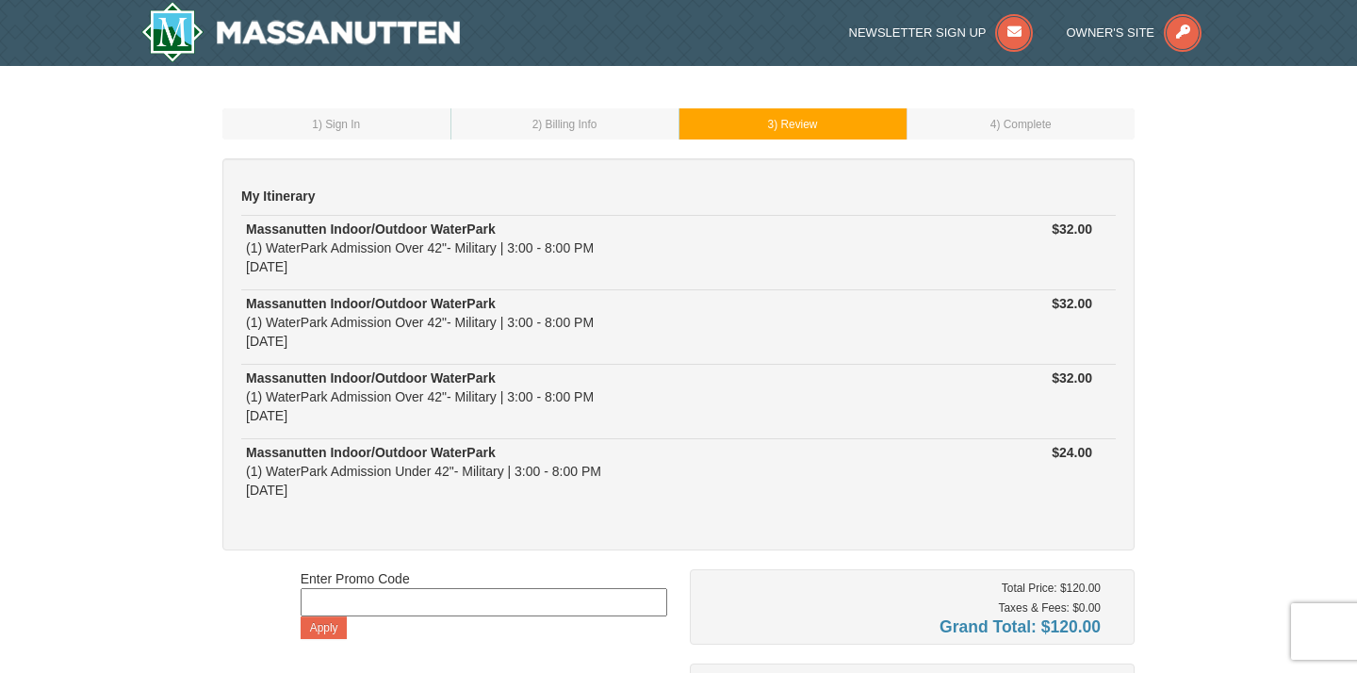
click at [619, 127] on td "2 ) Billing Info" at bounding box center [564, 123] width 228 height 31
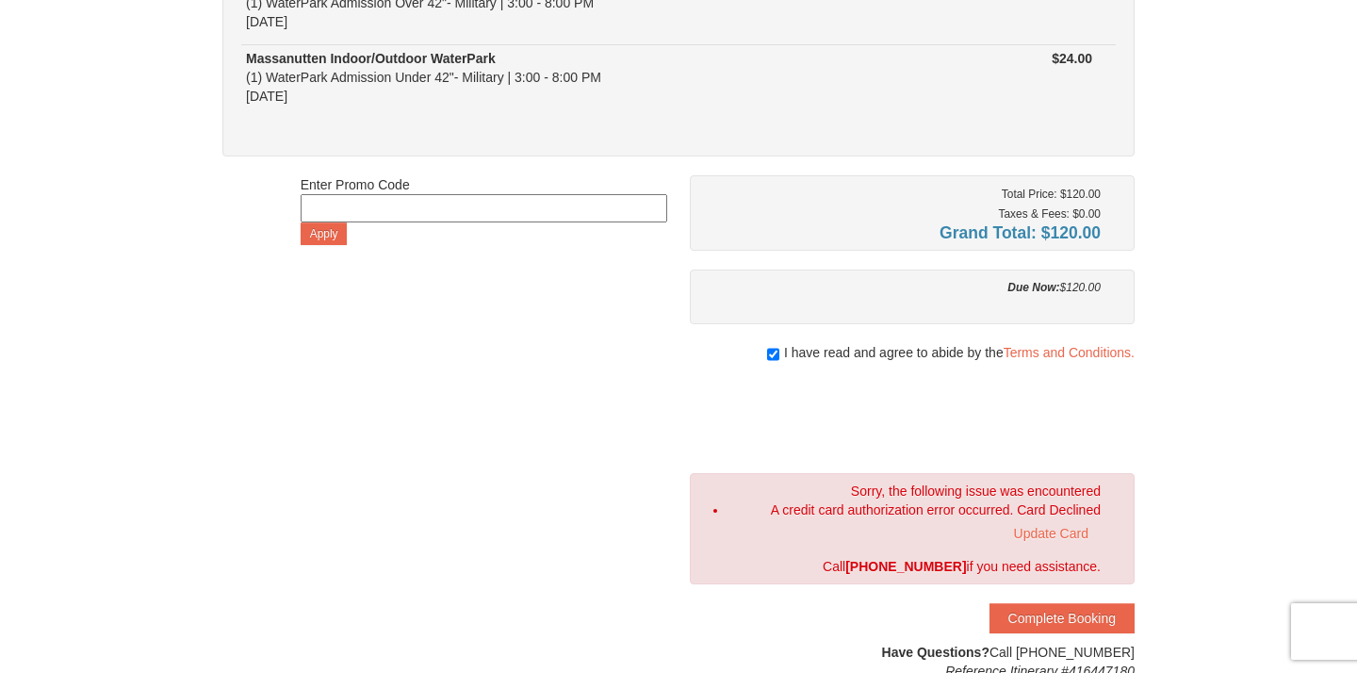
scroll to position [398, 0]
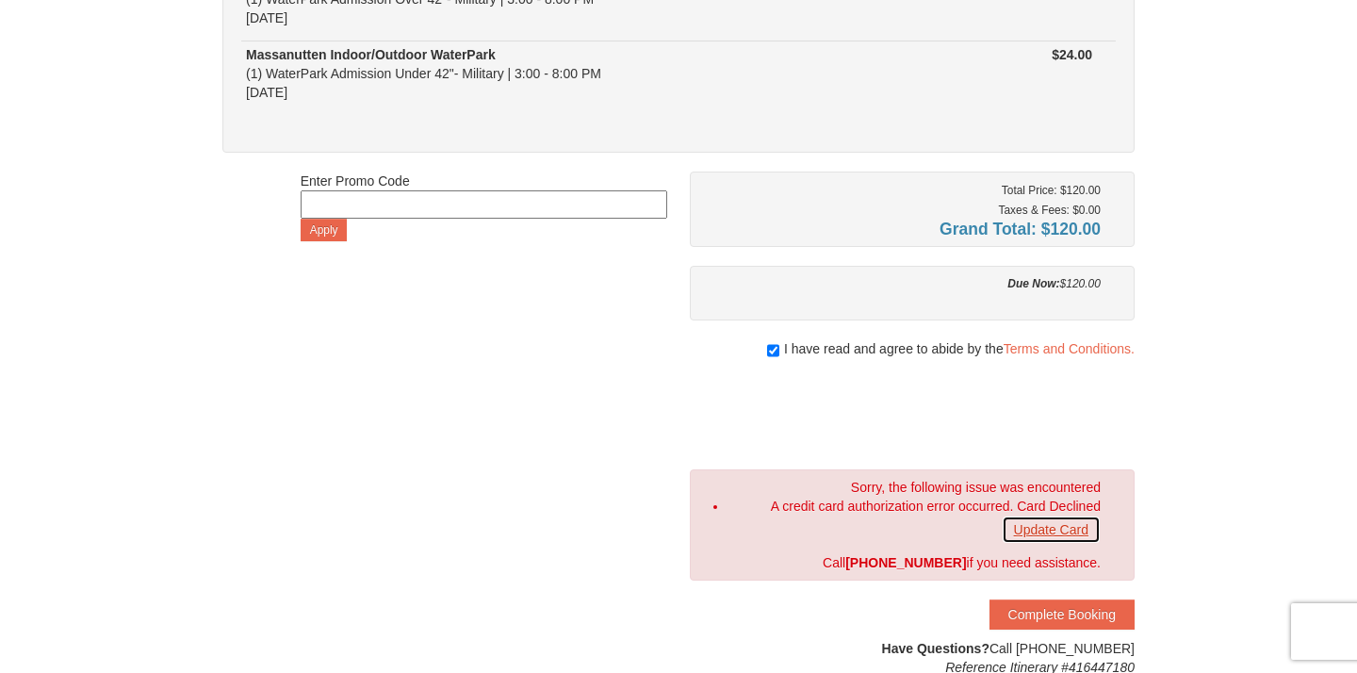
click at [1083, 528] on link "Update Card" at bounding box center [1051, 529] width 99 height 28
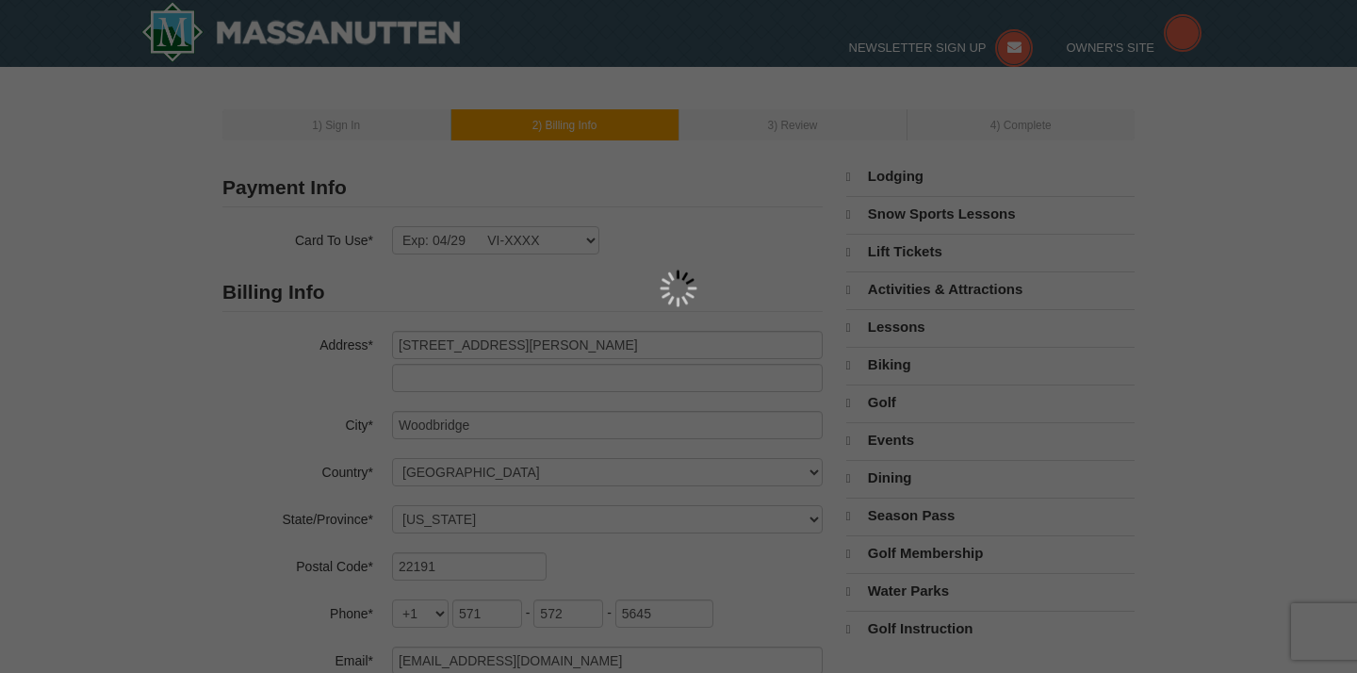
select select "VA"
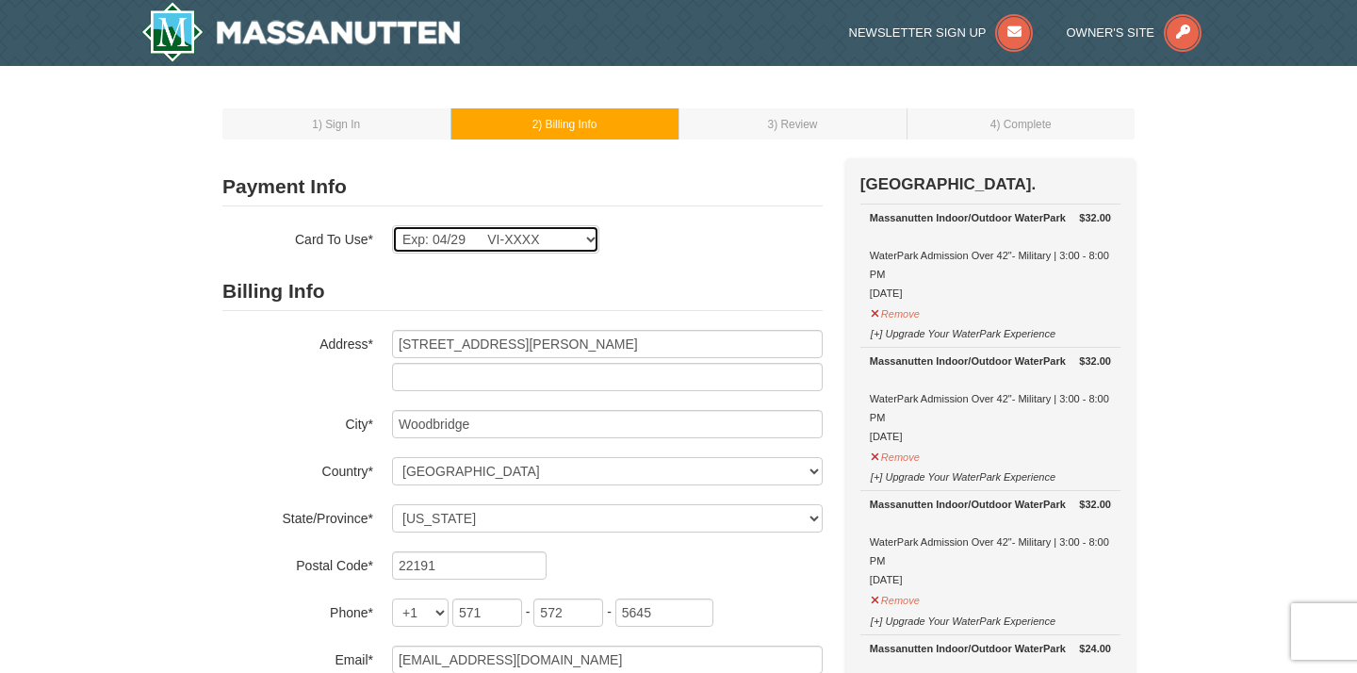
click at [477, 241] on select "Exp: 04/29 VI-XXXX New Card" at bounding box center [495, 239] width 207 height 28
select select
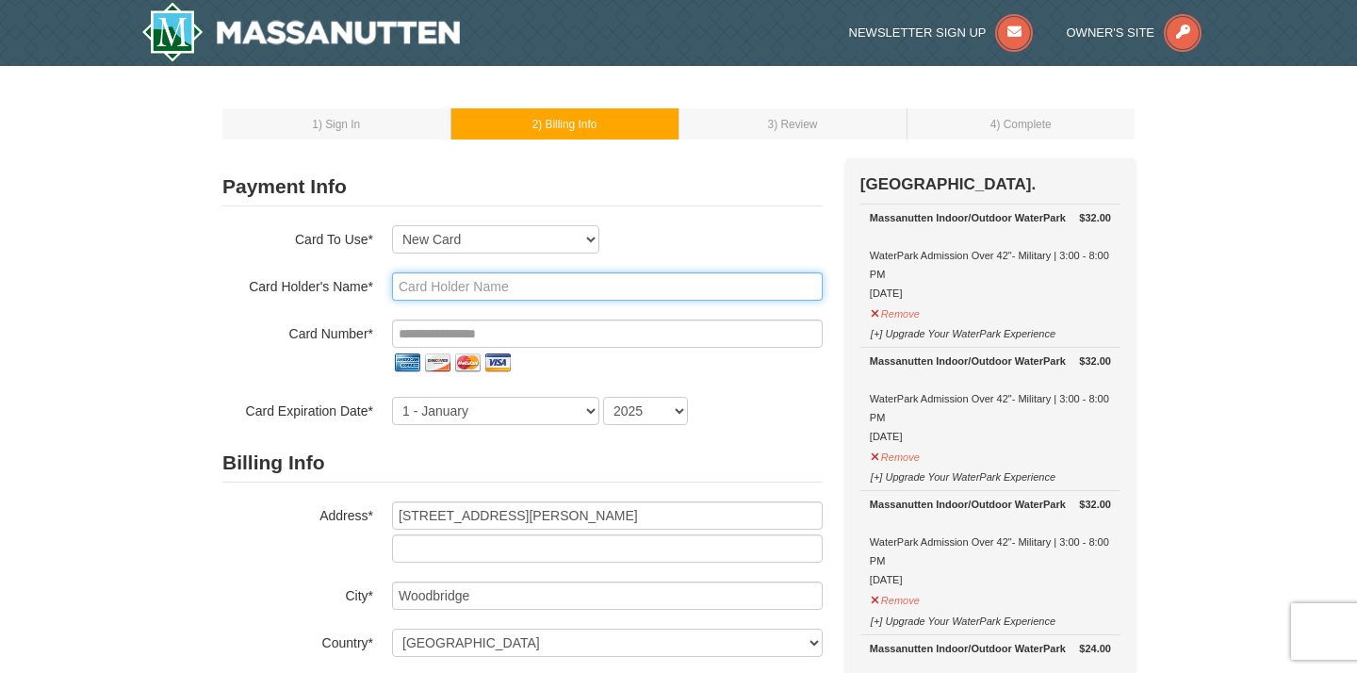
click at [472, 278] on input "text" at bounding box center [607, 286] width 431 height 28
type input "Fernando Saldana"
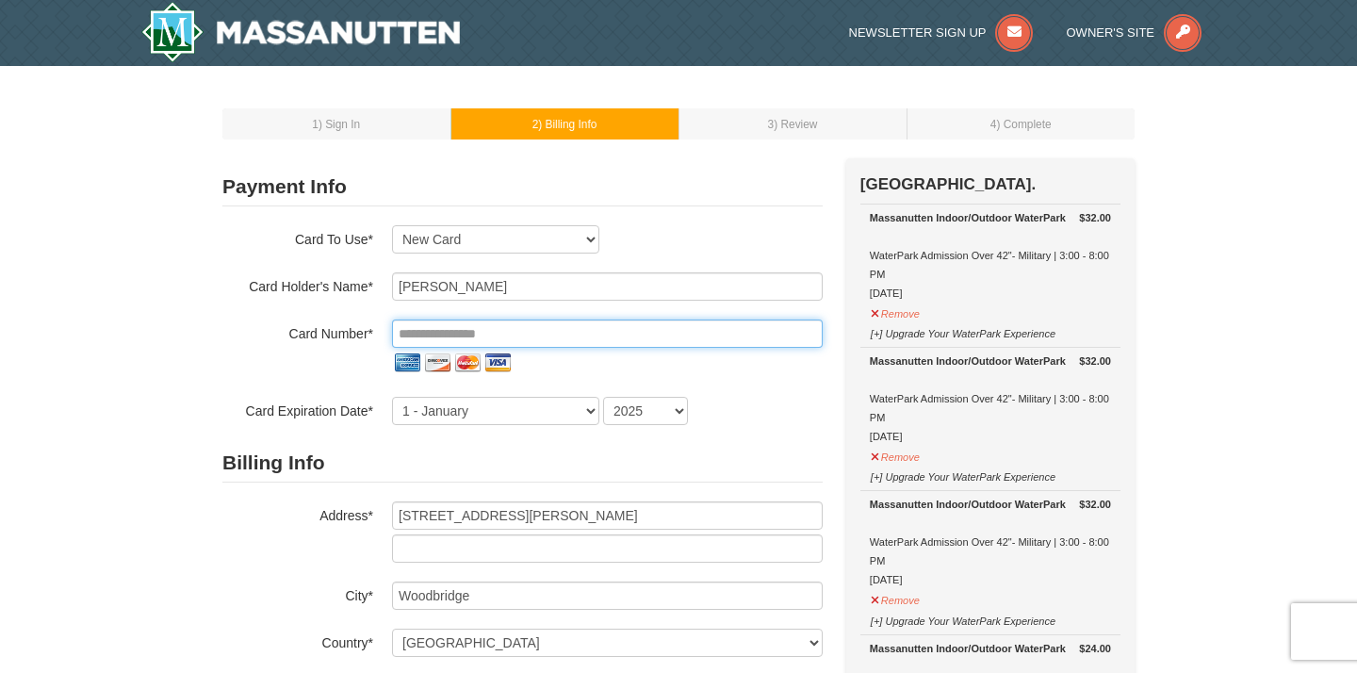
click at [539, 332] on input "tel" at bounding box center [607, 333] width 431 height 28
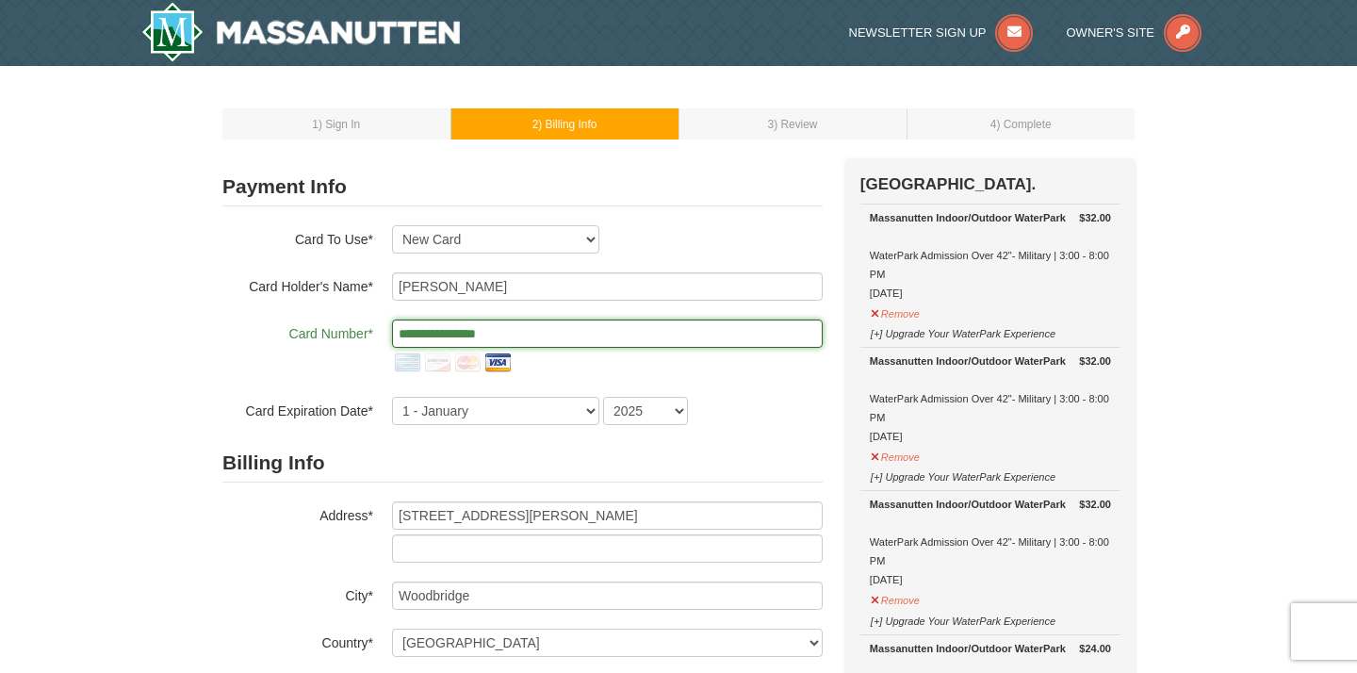
type input "**********"
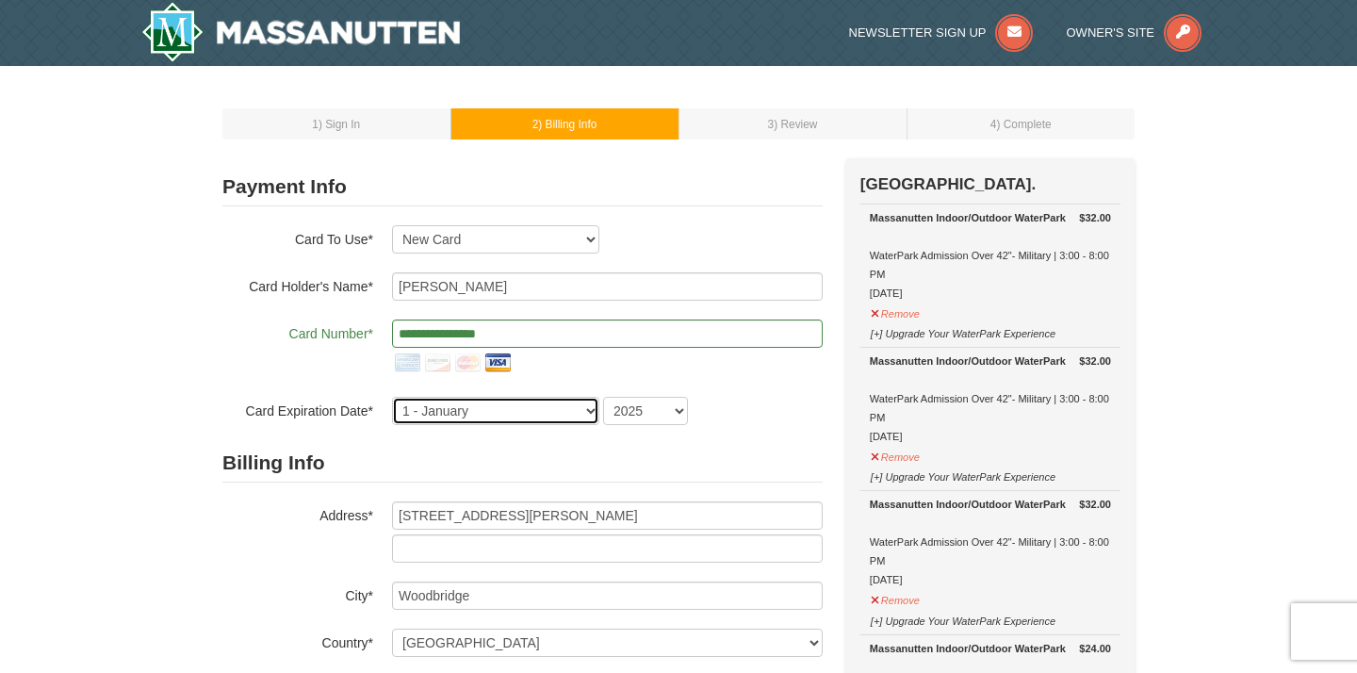
click at [467, 414] on select "1 - January 2 - February 3 - March 4 - April 5 - May 6 - June 7 - July 8 - Augu…" at bounding box center [495, 411] width 207 height 28
select select "4"
click at [652, 413] on select "2025 2026 2027 2028 2029 2030 2031 2032 2033 2034" at bounding box center [645, 411] width 85 height 28
select select "2029"
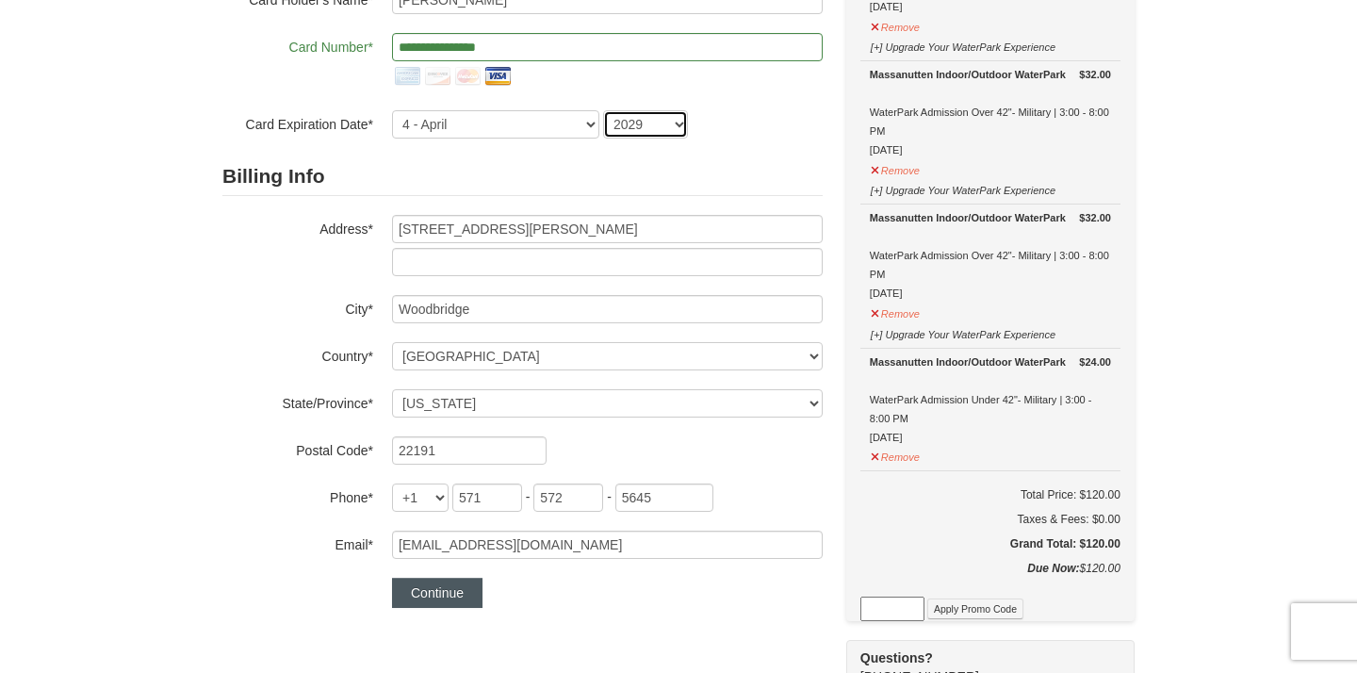
scroll to position [302, 0]
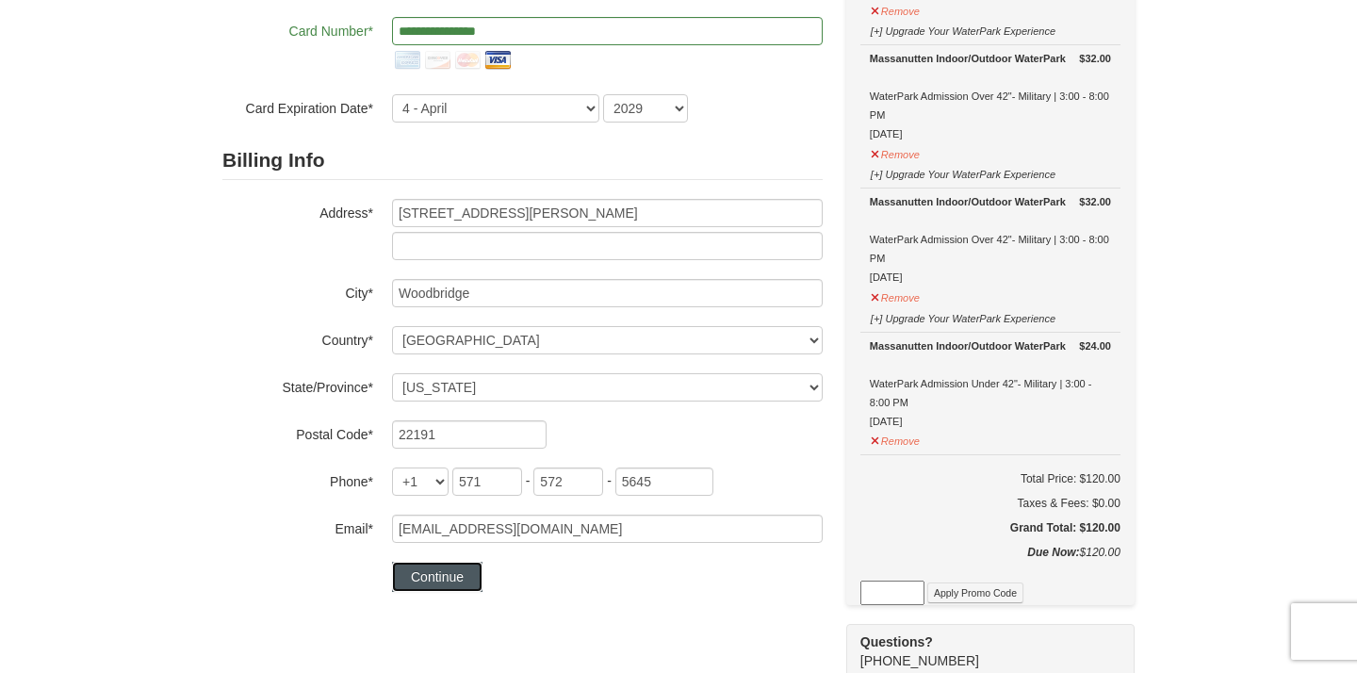
click at [453, 576] on button "Continue" at bounding box center [437, 577] width 90 height 30
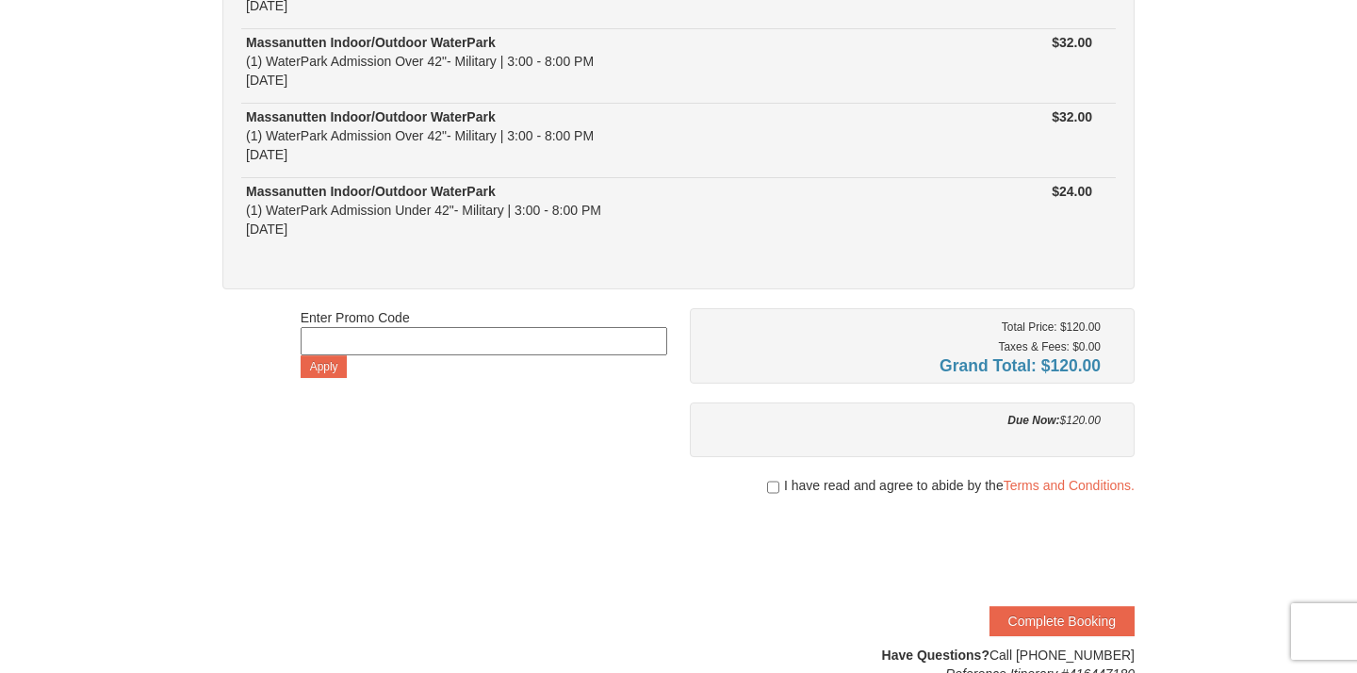
scroll to position [286, 0]
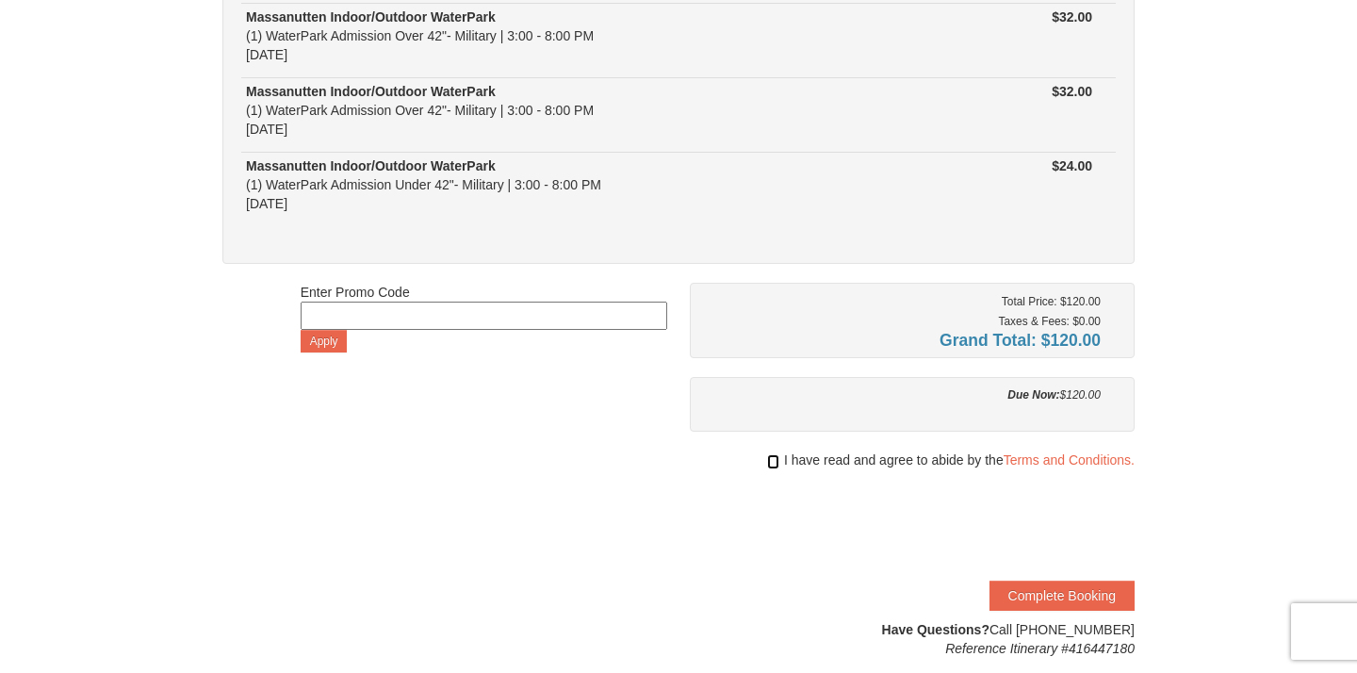
click at [769, 462] on input "checkbox" at bounding box center [773, 461] width 12 height 15
checkbox input "true"
click at [1053, 590] on button "Complete Booking" at bounding box center [1061, 595] width 145 height 30
